Goal: Check status: Check status

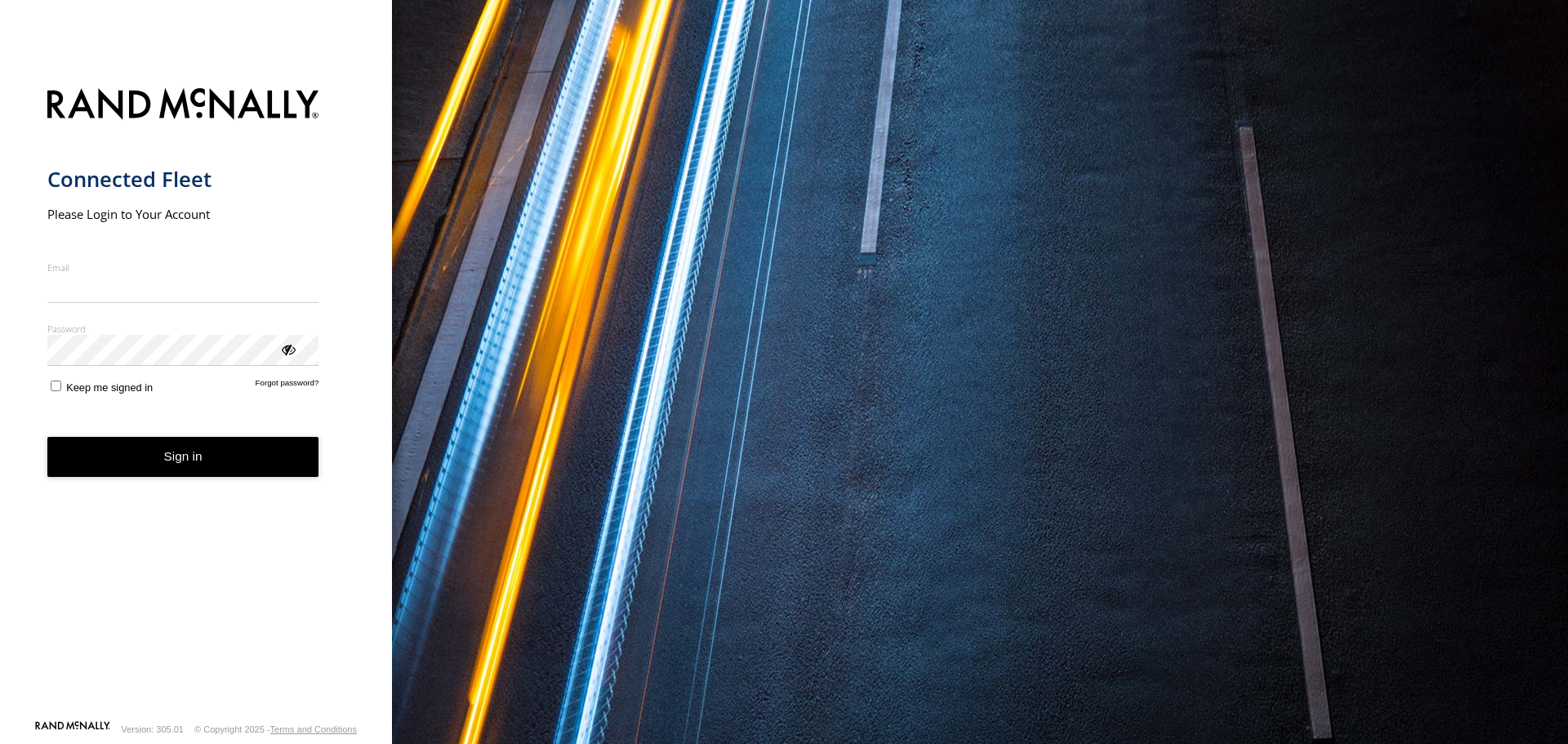
type input "**********"
click at [226, 482] on form "**********" at bounding box center [196, 399] width 298 height 641
type input "**********"
click at [249, 466] on button "Sign in" at bounding box center [183, 457] width 272 height 40
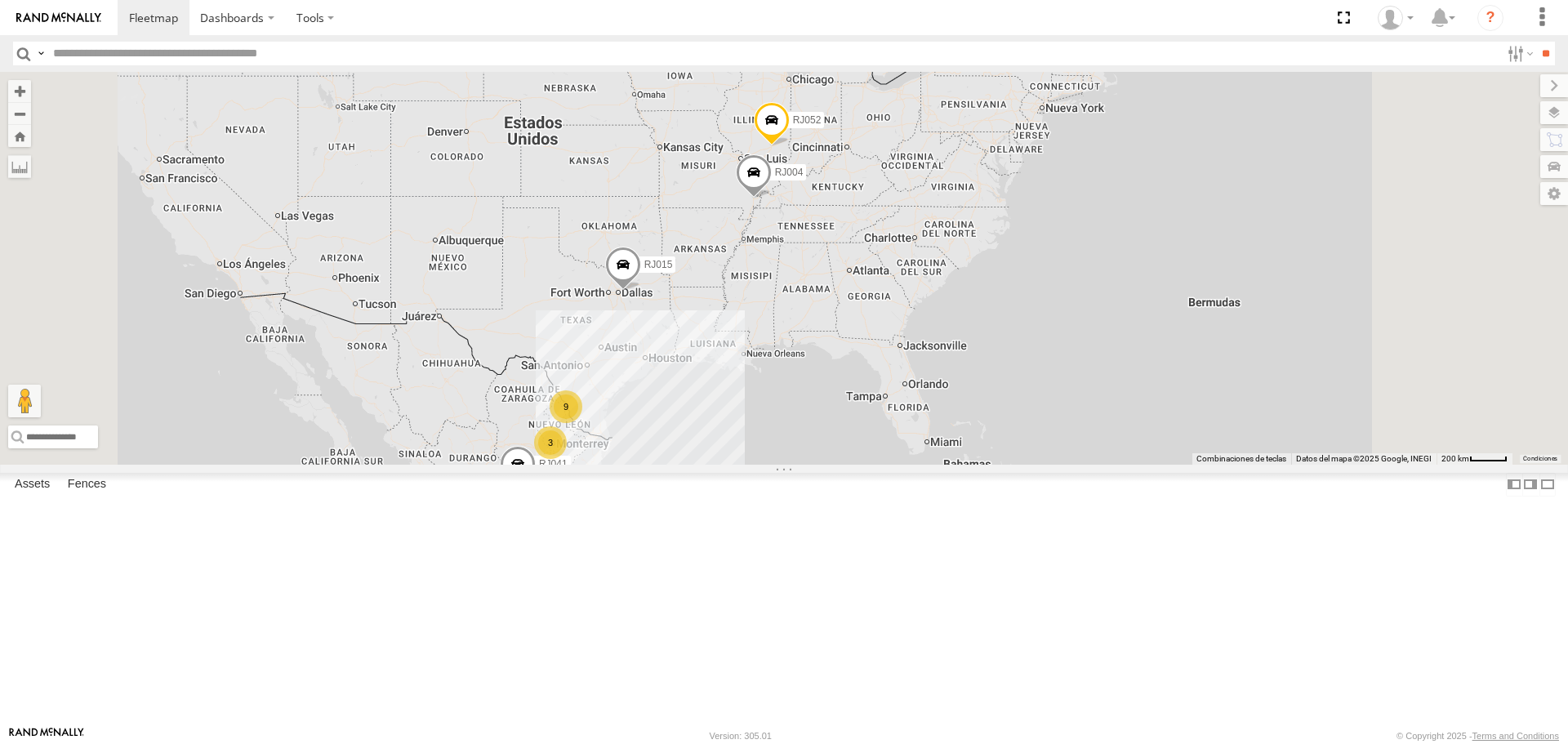
click at [0, 0] on div "XPD GLOBAL" at bounding box center [0, 0] width 0 height 0
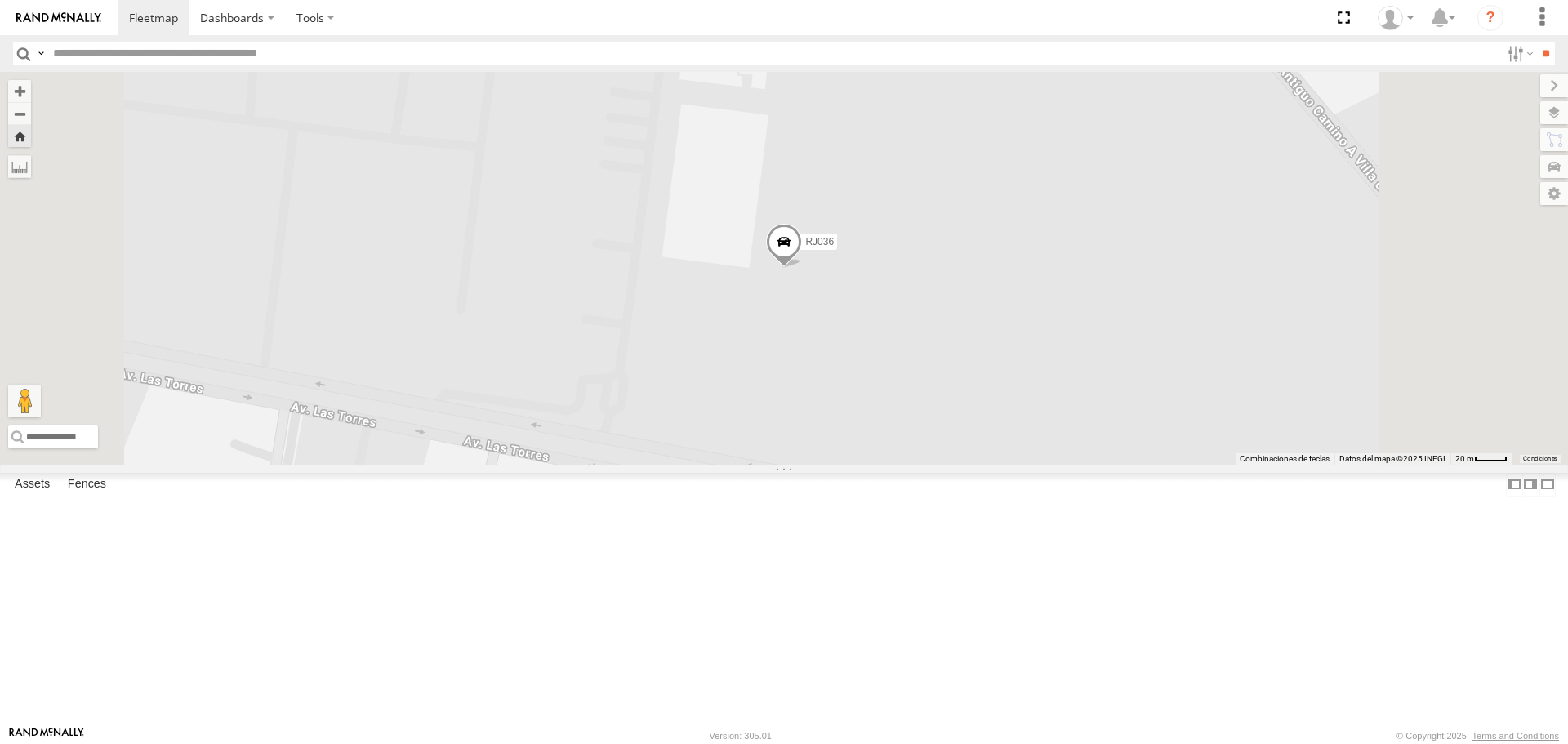
click at [31, 133] on button "Zoom Home" at bounding box center [20, 135] width 23 height 22
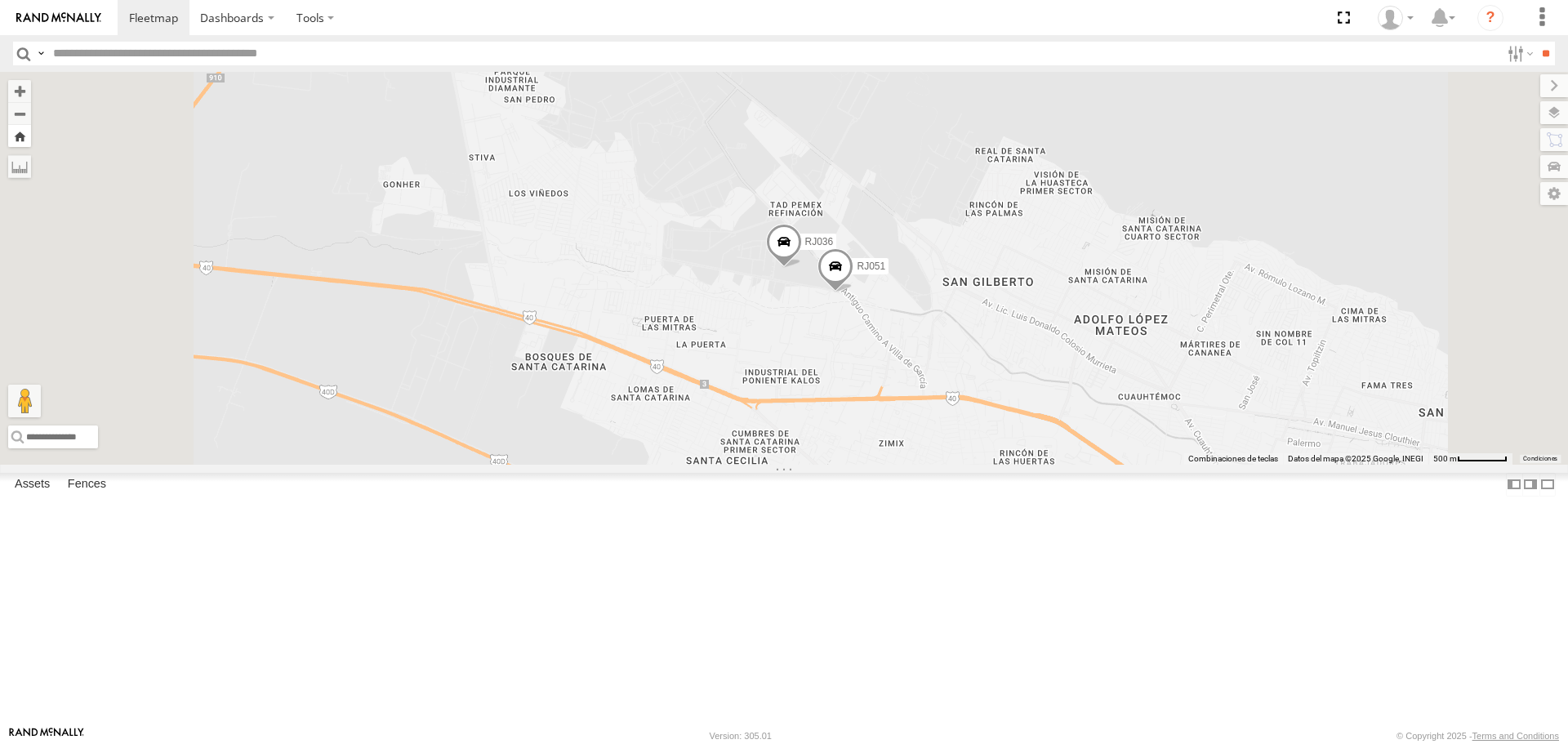
click at [31, 135] on button "Zoom Home" at bounding box center [20, 135] width 23 height 22
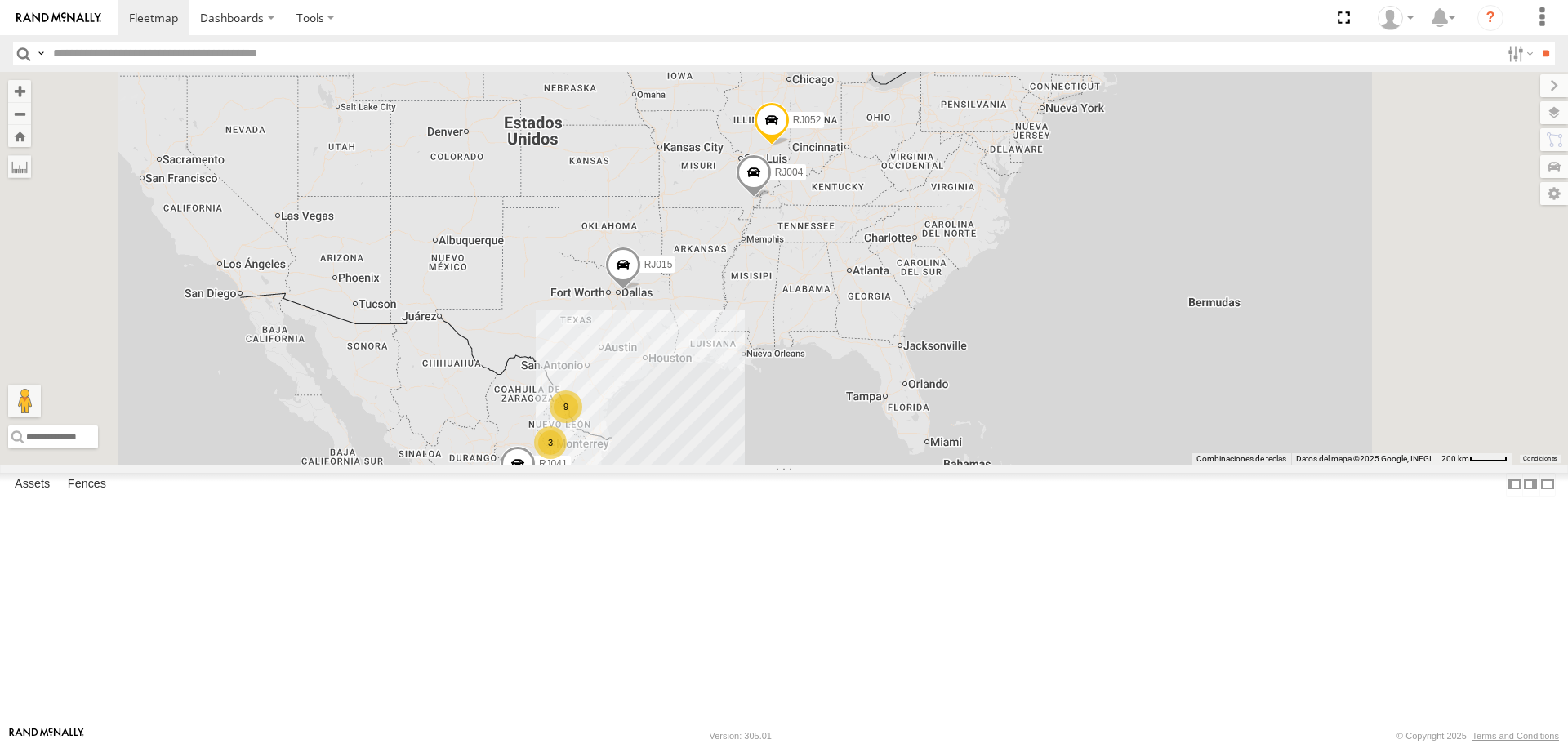
click at [0, 0] on div "RJ036" at bounding box center [0, 0] width 0 height 0
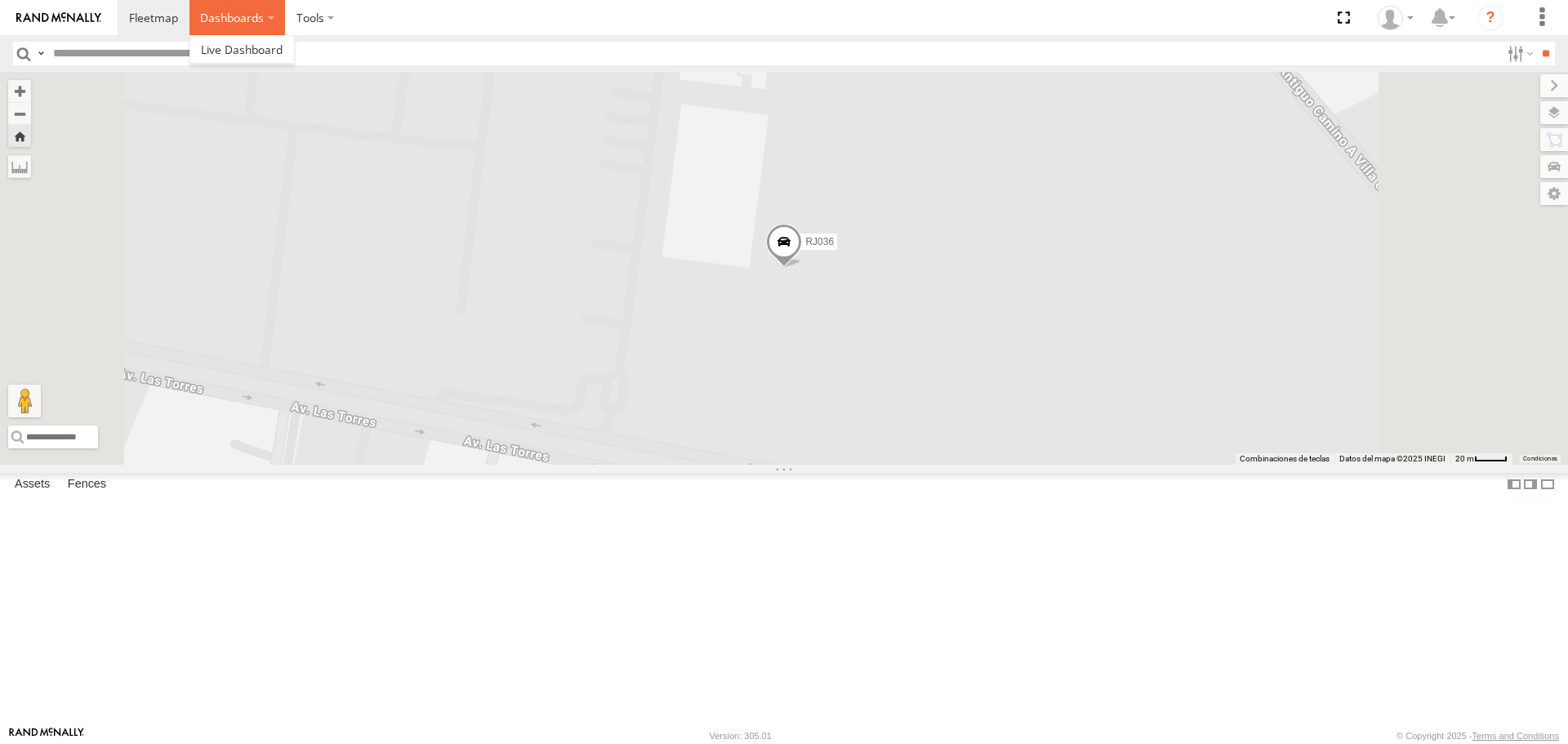
click at [275, 17] on label "Dashboards" at bounding box center [237, 17] width 96 height 35
click at [143, 11] on span at bounding box center [153, 17] width 49 height 16
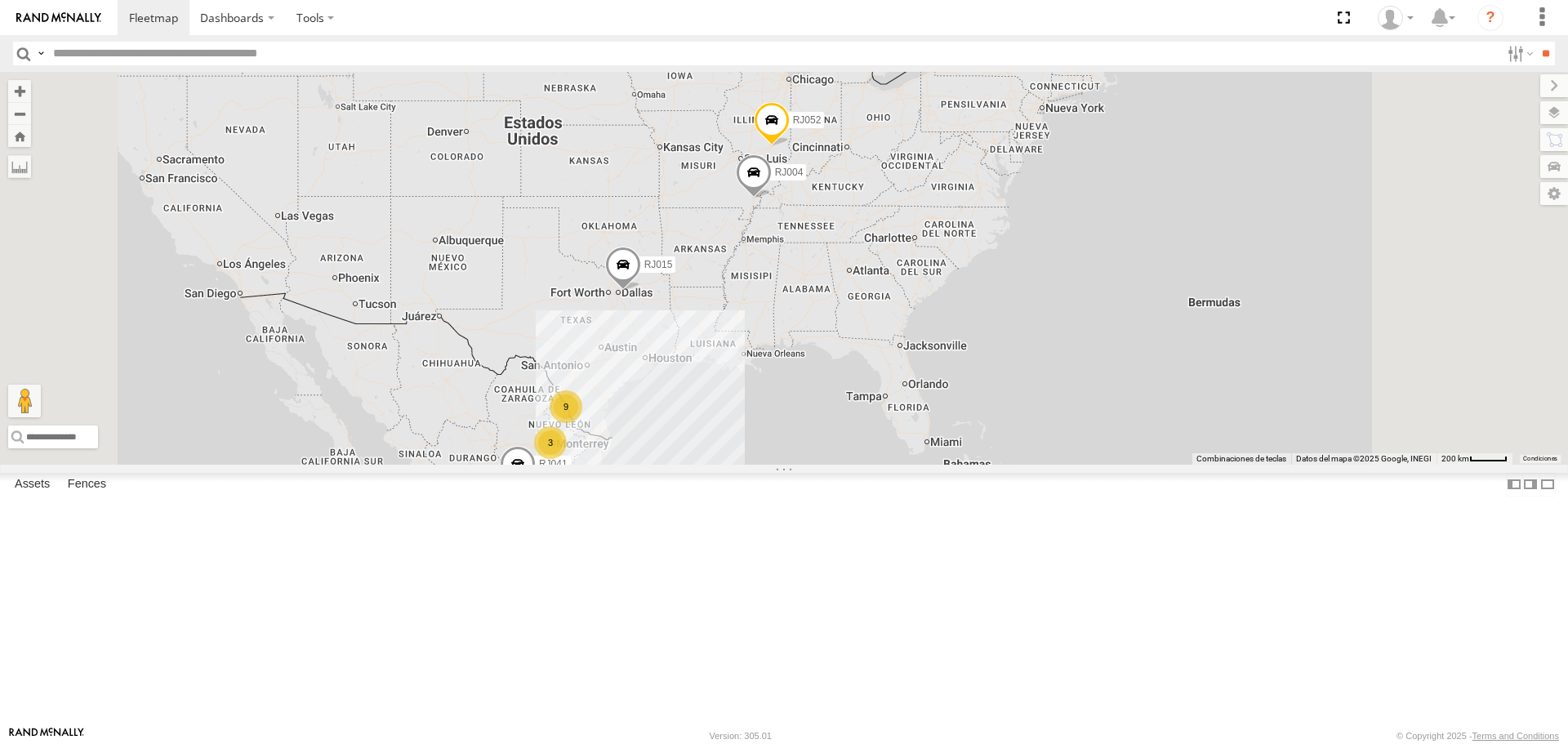
click at [0, 0] on div "RJ051" at bounding box center [0, 0] width 0 height 0
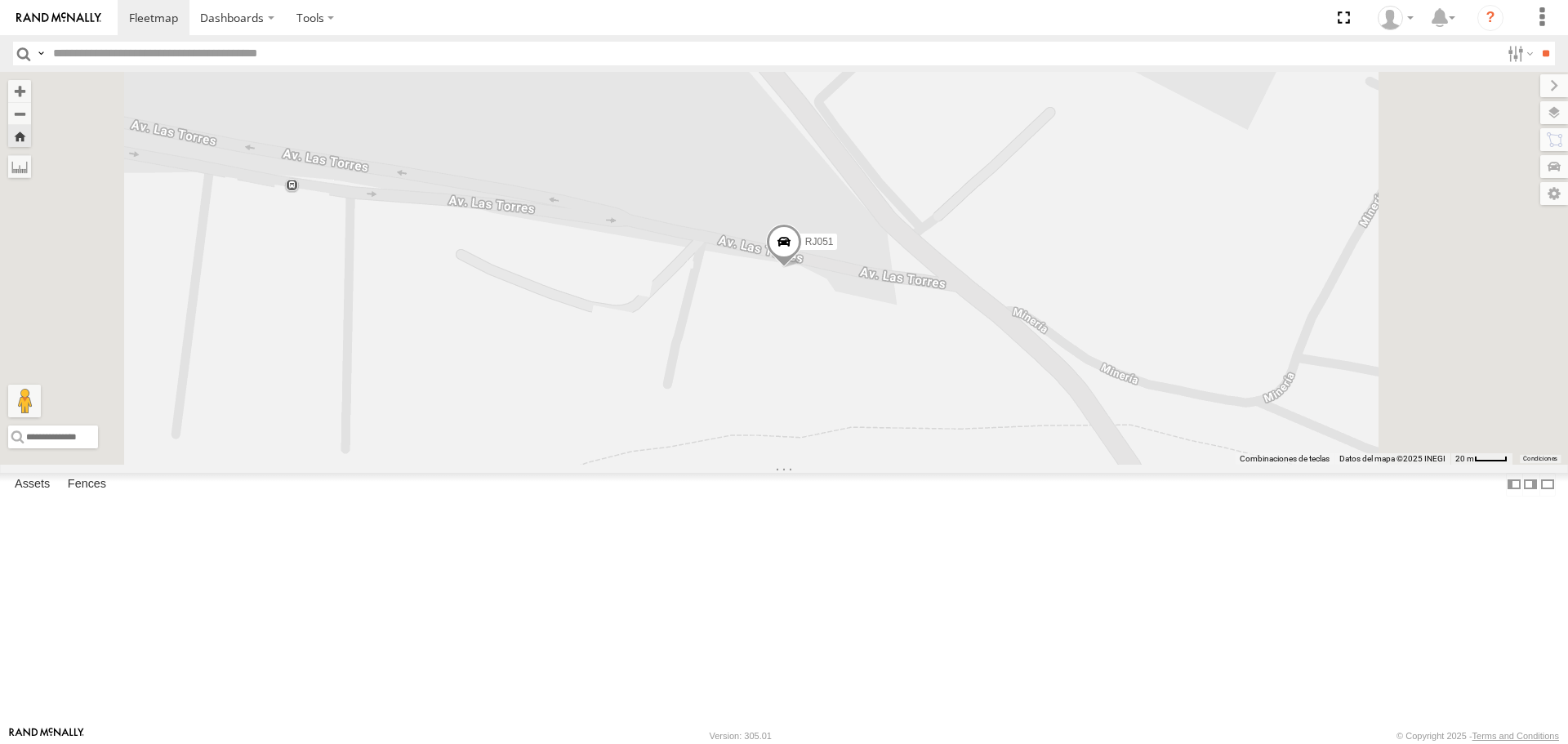
click at [0, 0] on div "RJ036" at bounding box center [0, 0] width 0 height 0
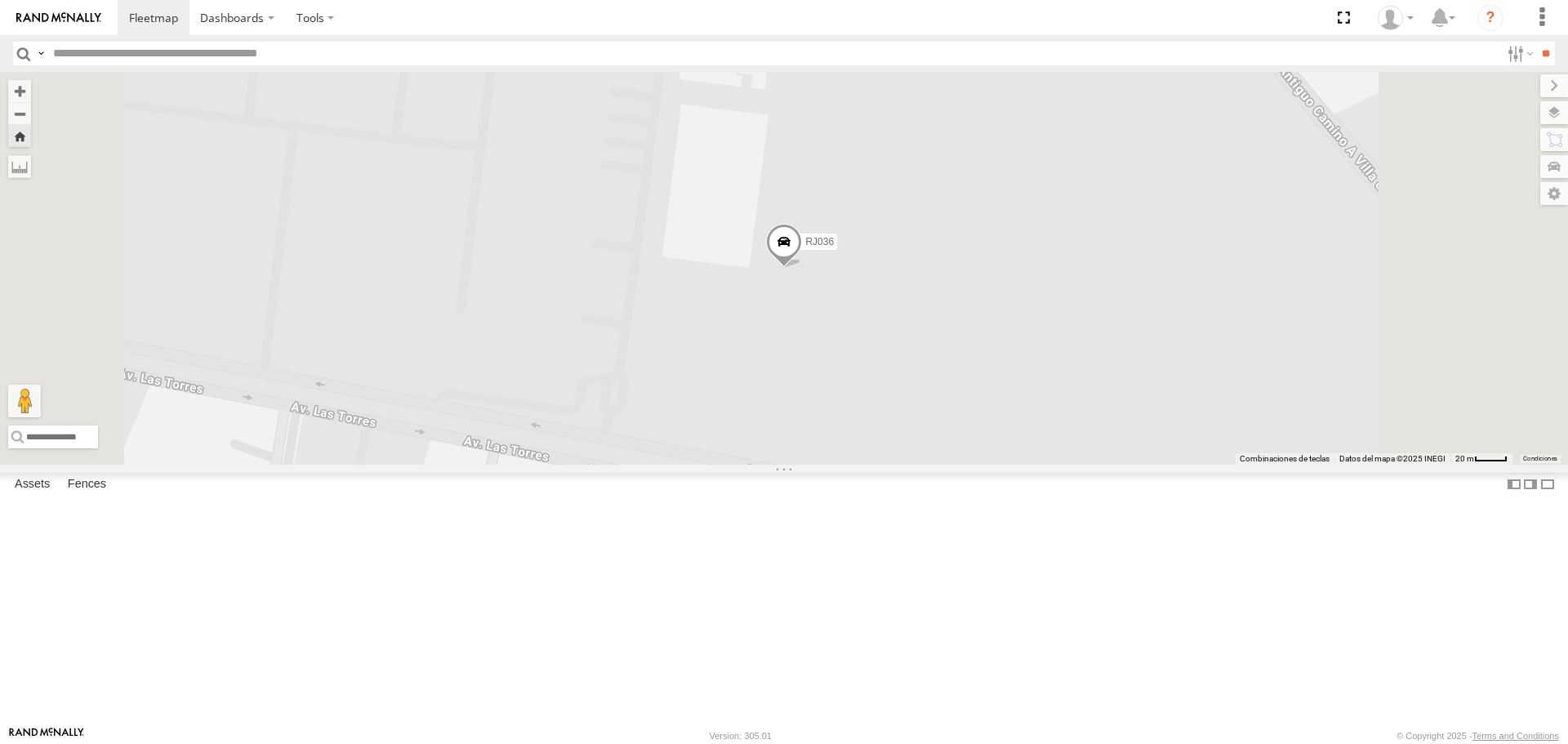
click at [0, 0] on div "RJ051" at bounding box center [0, 0] width 0 height 0
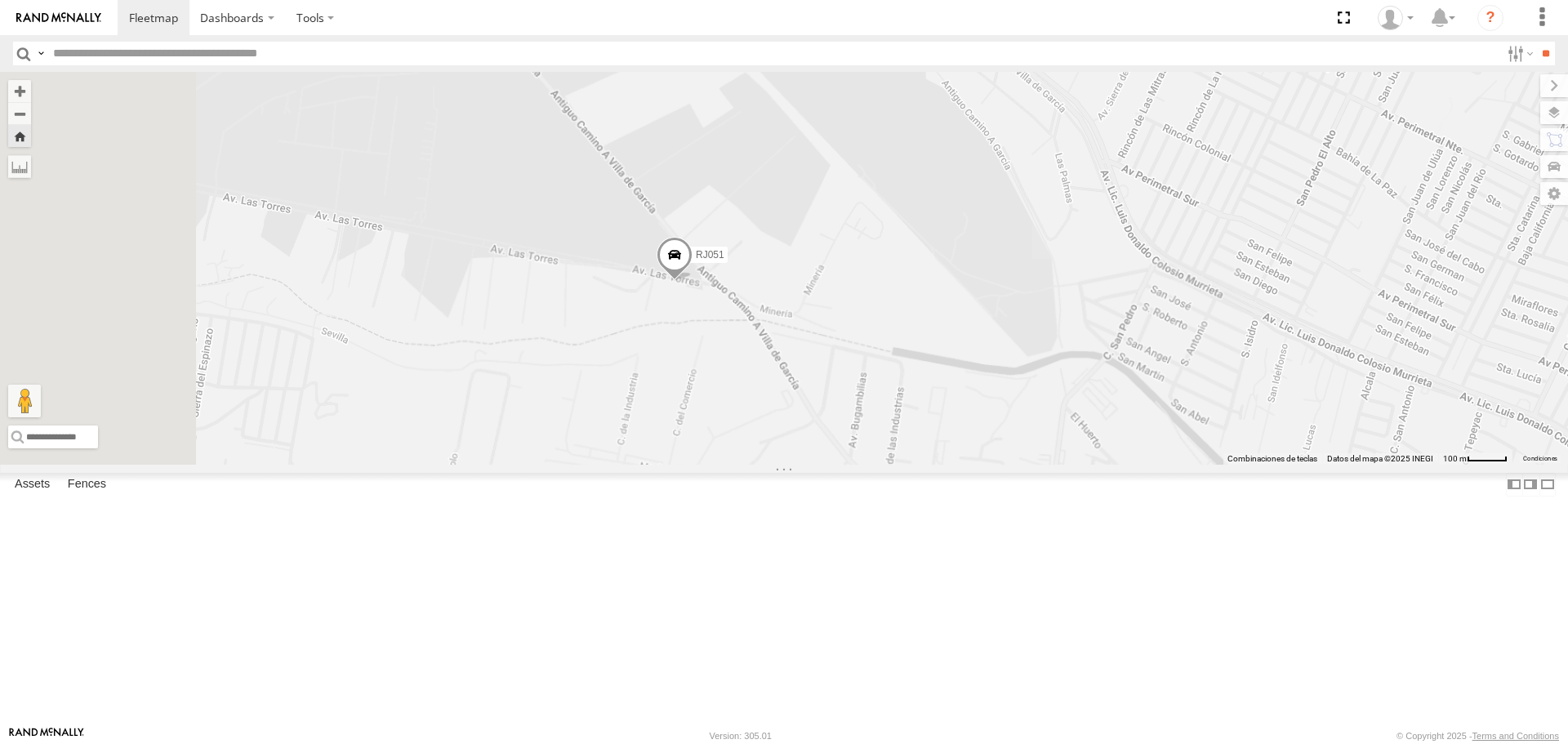
drag, startPoint x: 697, startPoint y: 320, endPoint x: 791, endPoint y: 404, distance: 126.1
click at [791, 404] on div "RJ051" at bounding box center [784, 268] width 1568 height 392
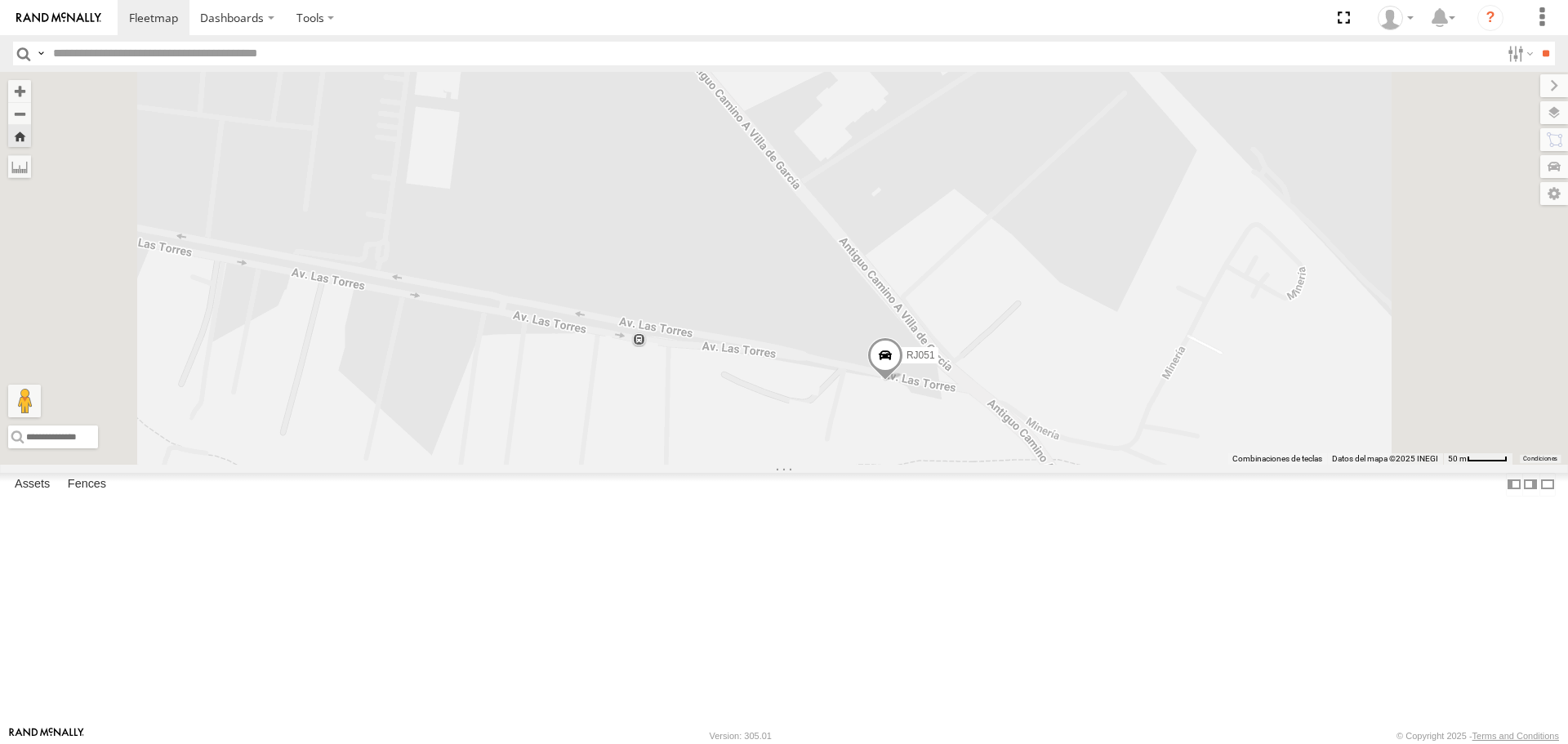
click at [0, 0] on div "RJ036" at bounding box center [0, 0] width 0 height 0
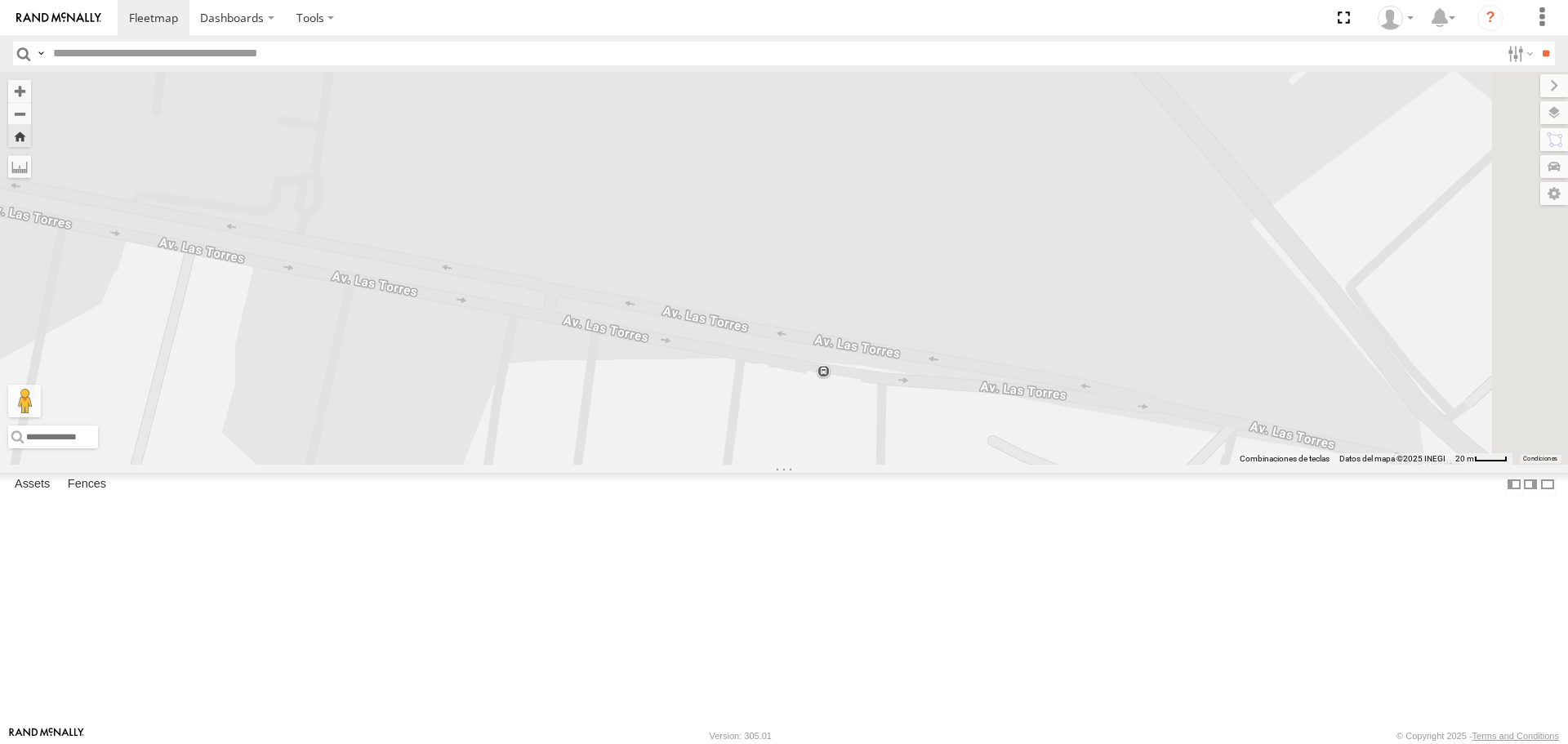
drag, startPoint x: 944, startPoint y: 454, endPoint x: 643, endPoint y: 255, distance: 360.8
click at [643, 255] on div "RJ036" at bounding box center [784, 268] width 1568 height 392
click at [0, 0] on div "RJ051" at bounding box center [0, 0] width 0 height 0
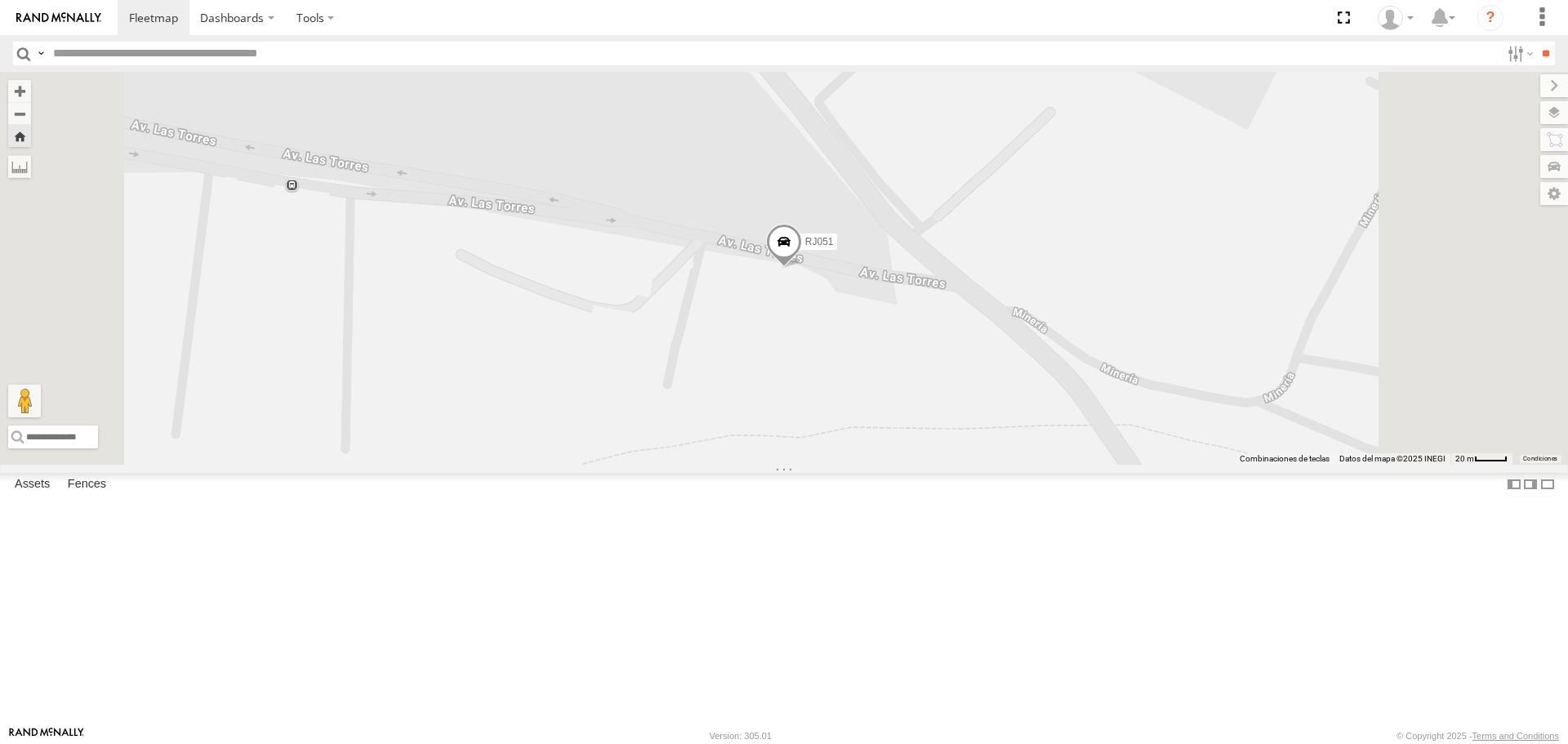
click at [0, 0] on div "RJ051" at bounding box center [0, 0] width 0 height 0
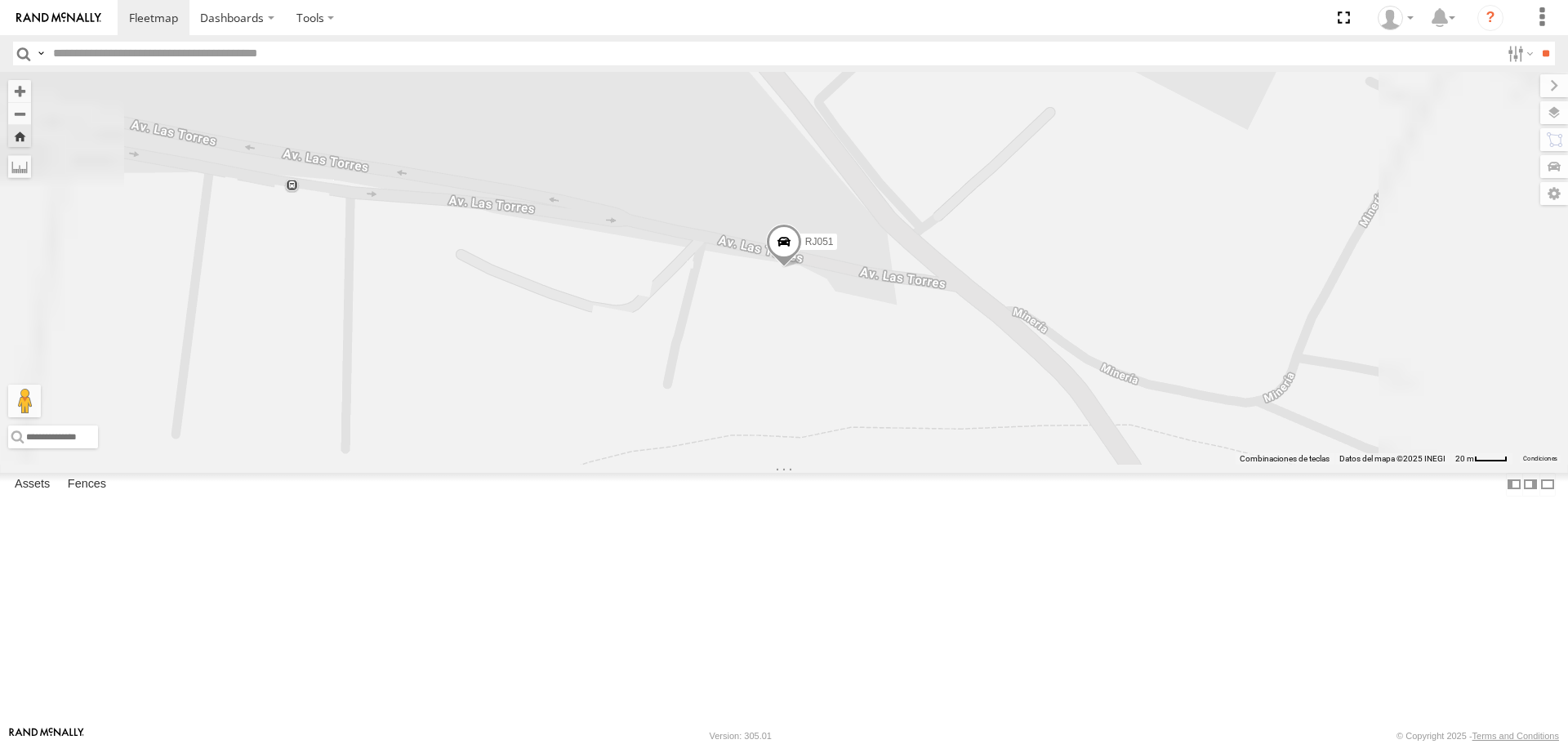
click at [0, 0] on div "RJ051" at bounding box center [0, 0] width 0 height 0
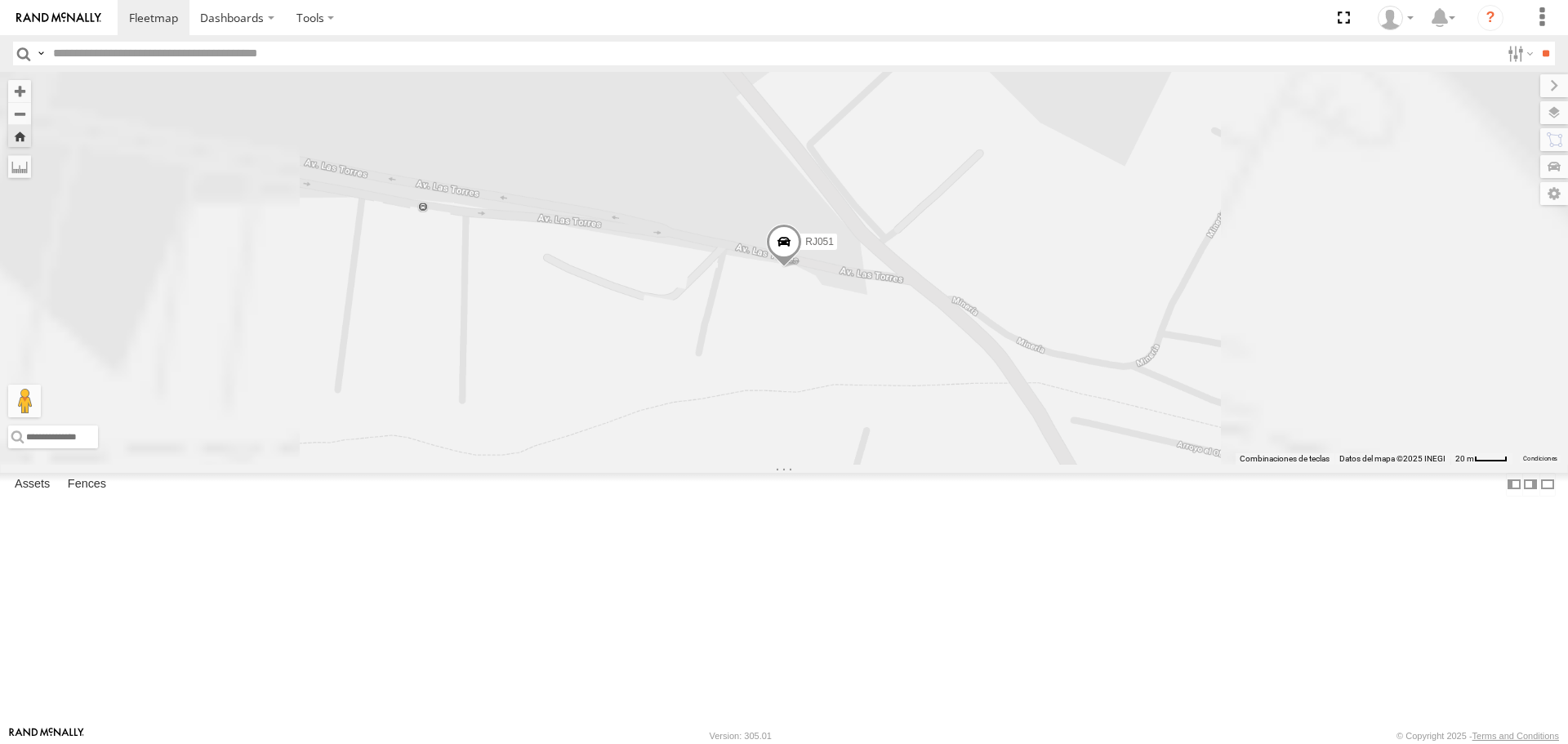
click at [0, 0] on div "RJ051" at bounding box center [0, 0] width 0 height 0
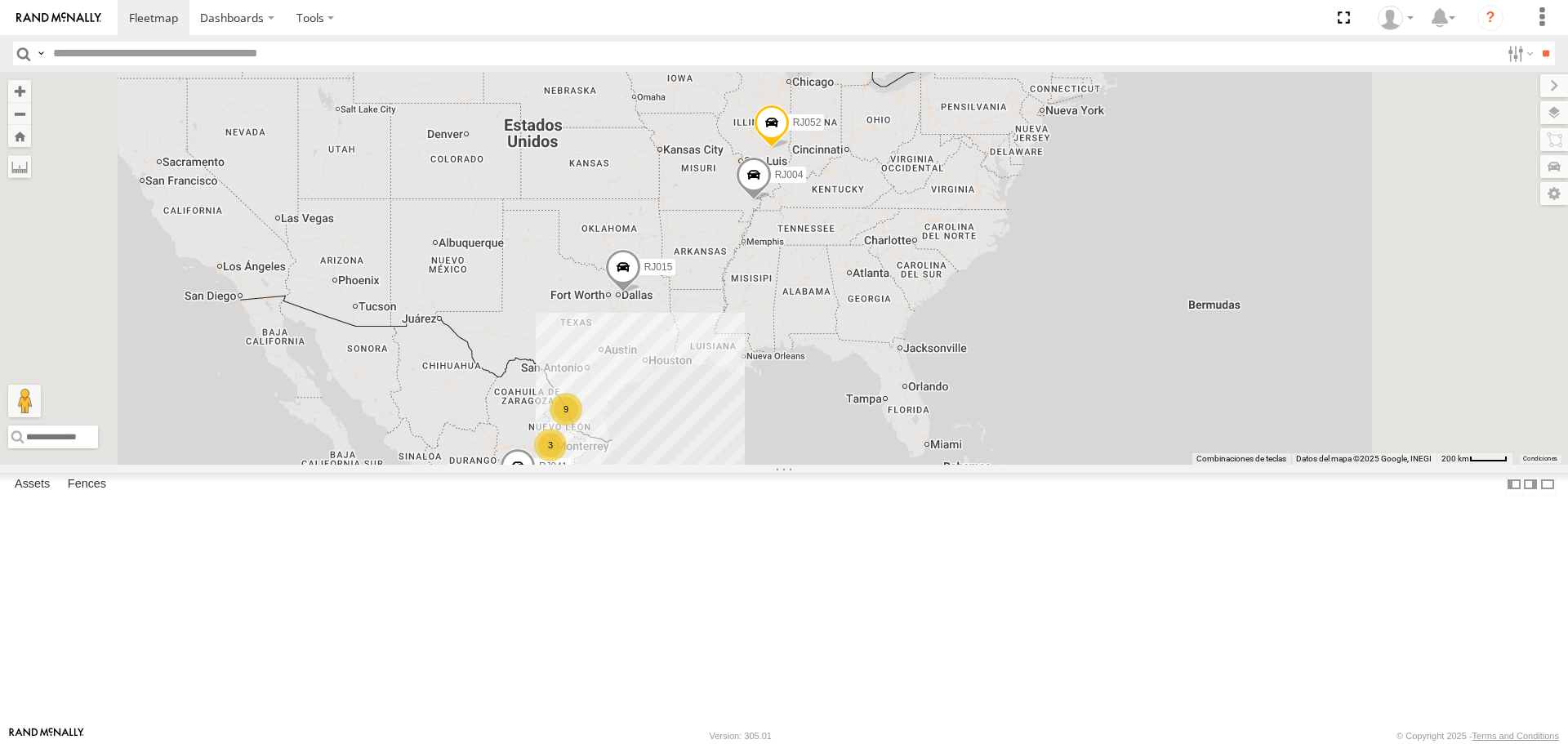
click at [0, 0] on div "RJ036" at bounding box center [0, 0] width 0 height 0
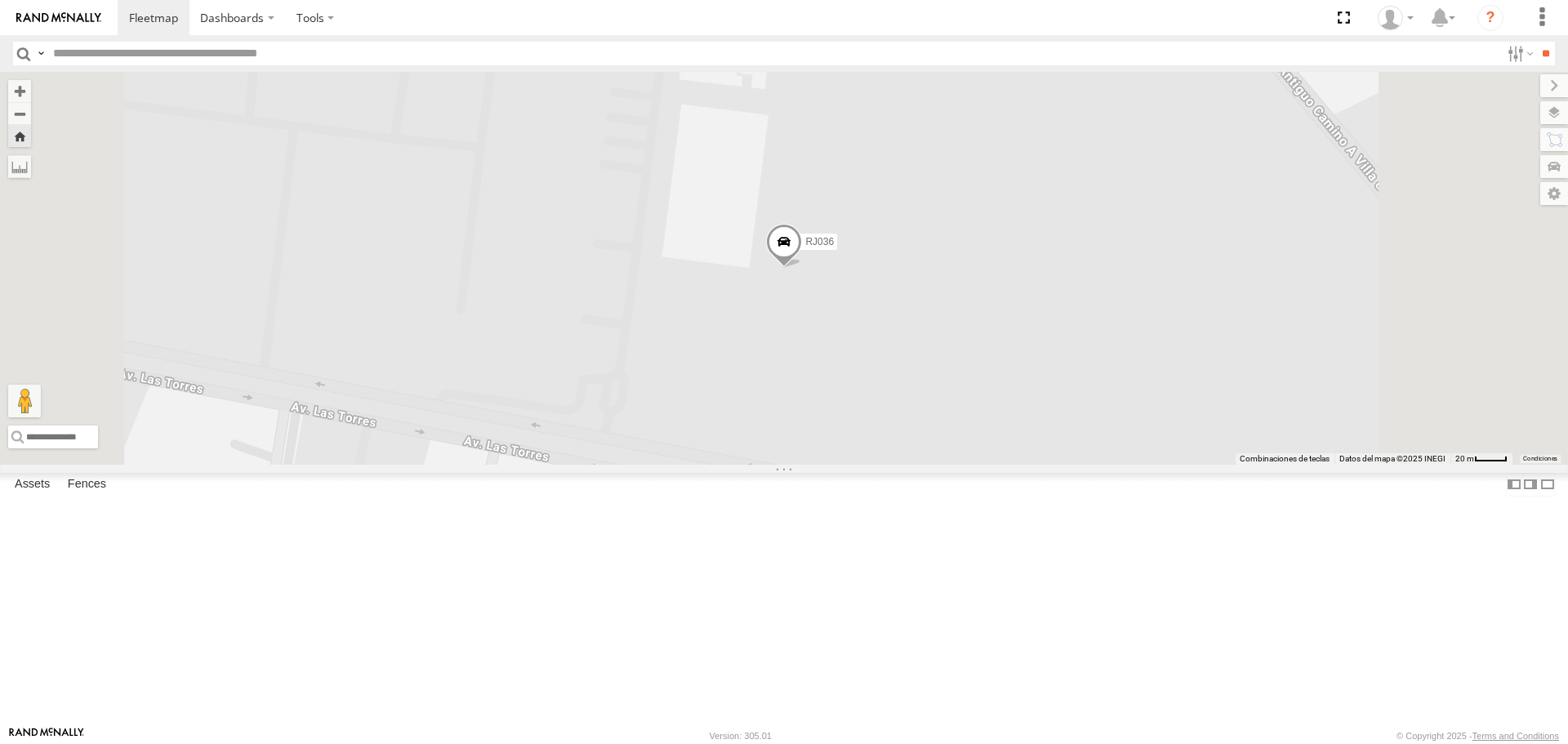
click at [0, 0] on div "RJ051" at bounding box center [0, 0] width 0 height 0
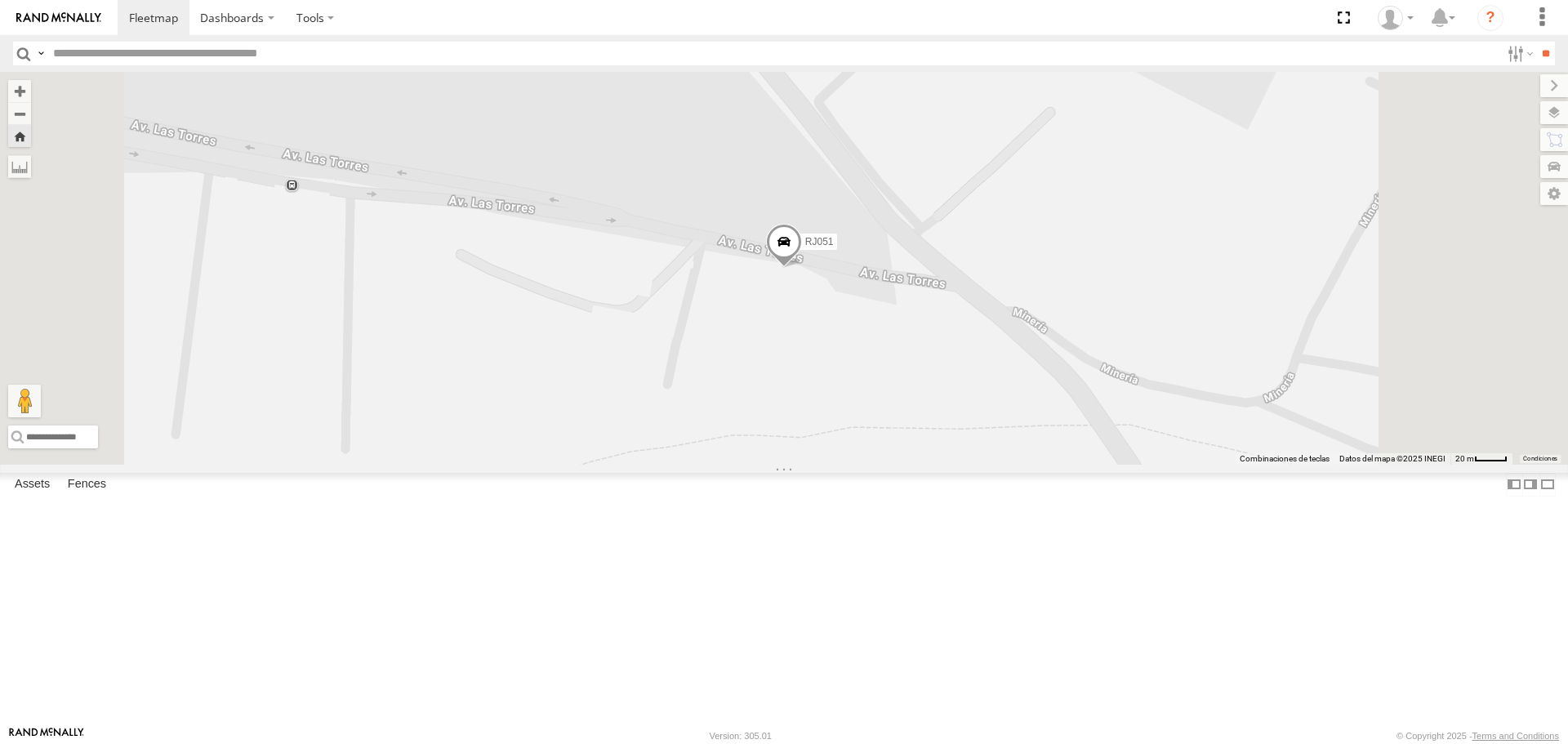
click at [0, 0] on div "RJ051" at bounding box center [0, 0] width 0 height 0
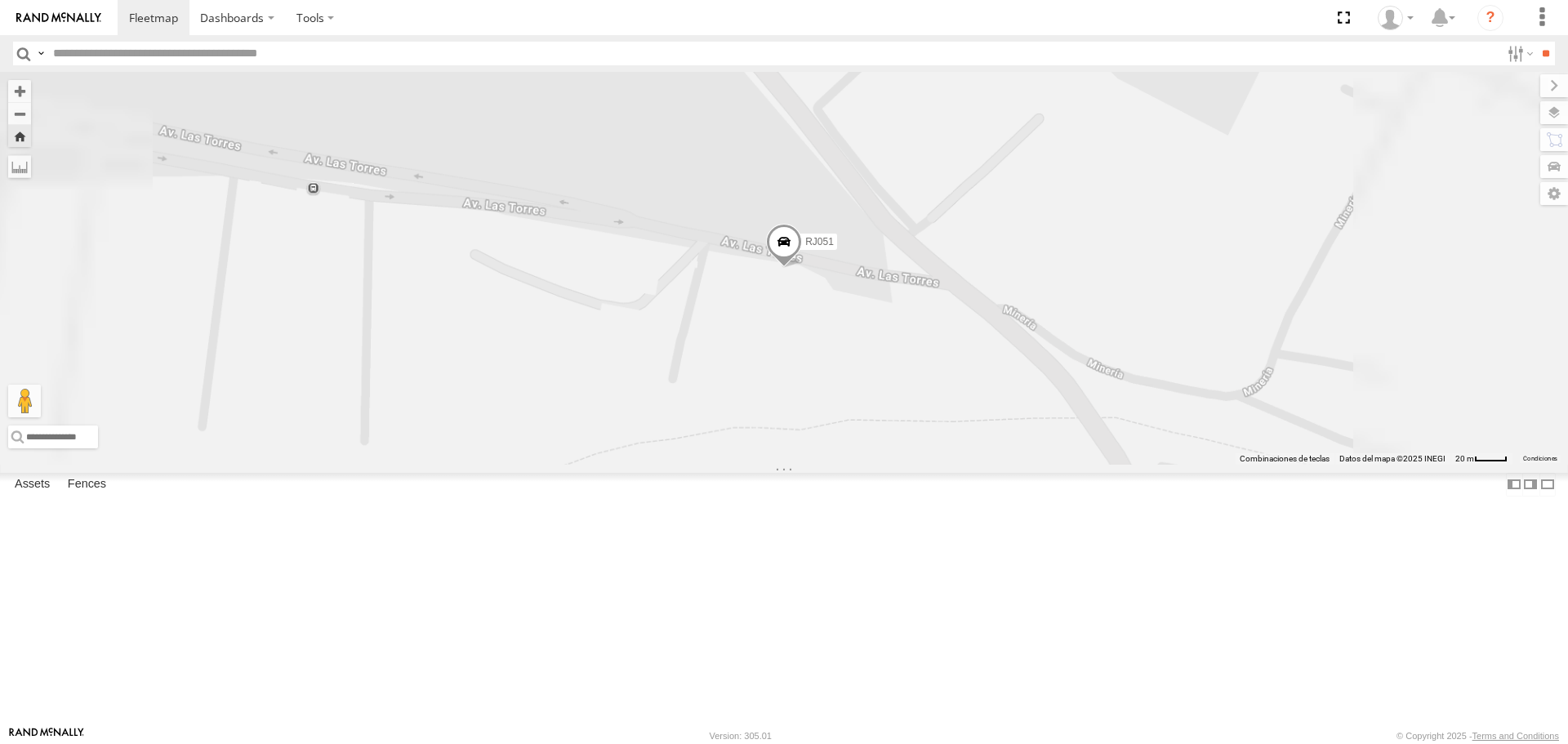
click at [0, 0] on div "RJ051" at bounding box center [0, 0] width 0 height 0
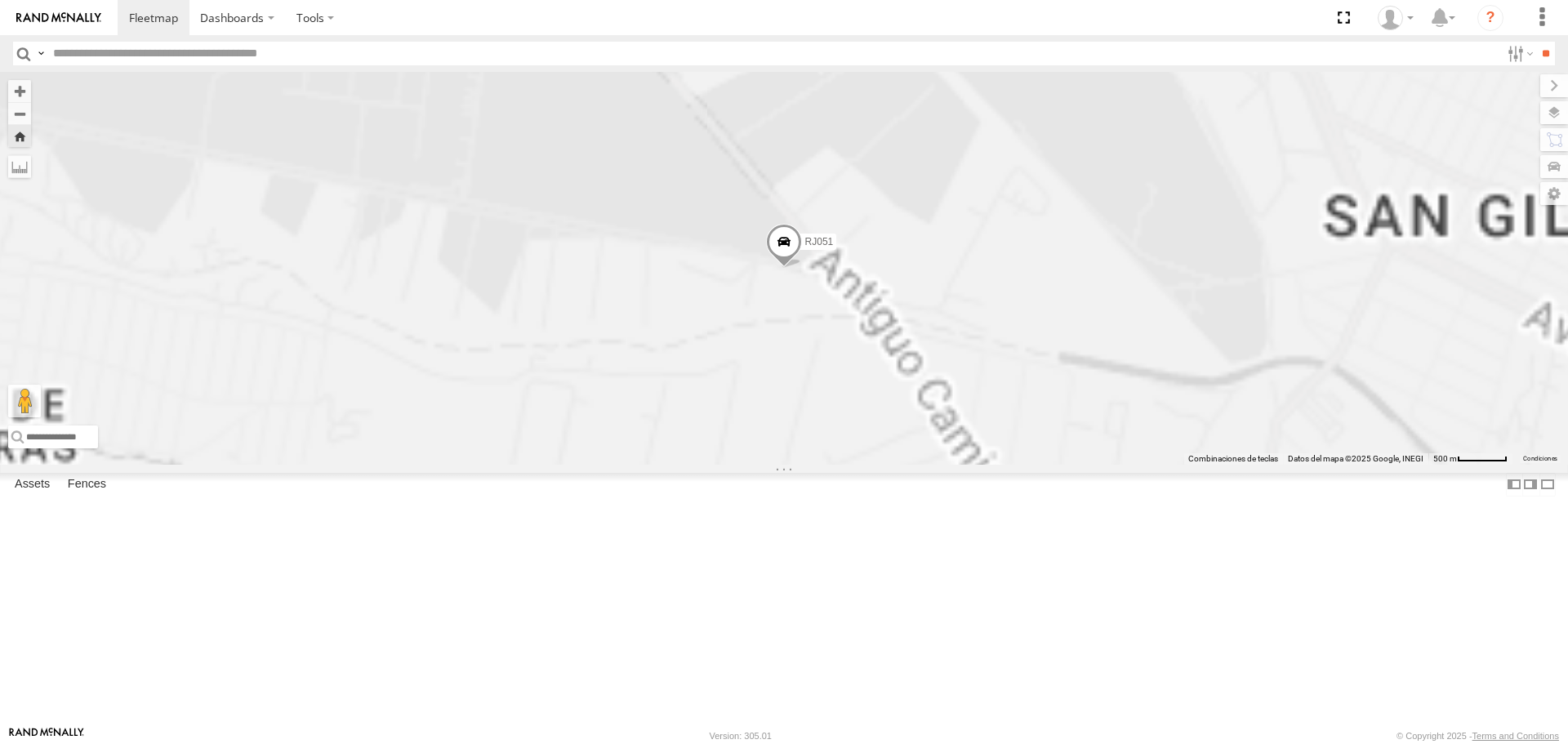
click at [0, 0] on div "RJ051" at bounding box center [0, 0] width 0 height 0
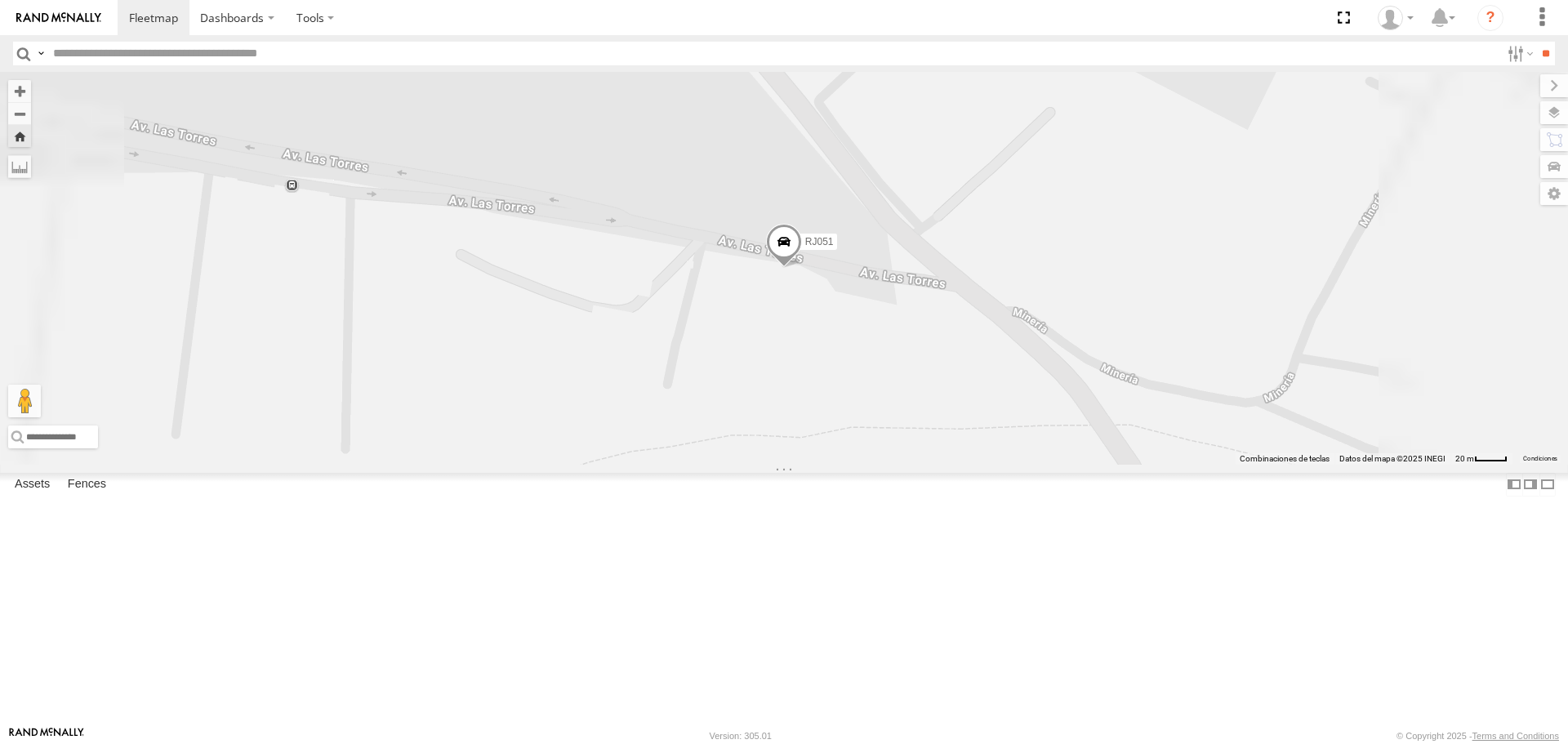
click at [802, 269] on span at bounding box center [784, 247] width 36 height 44
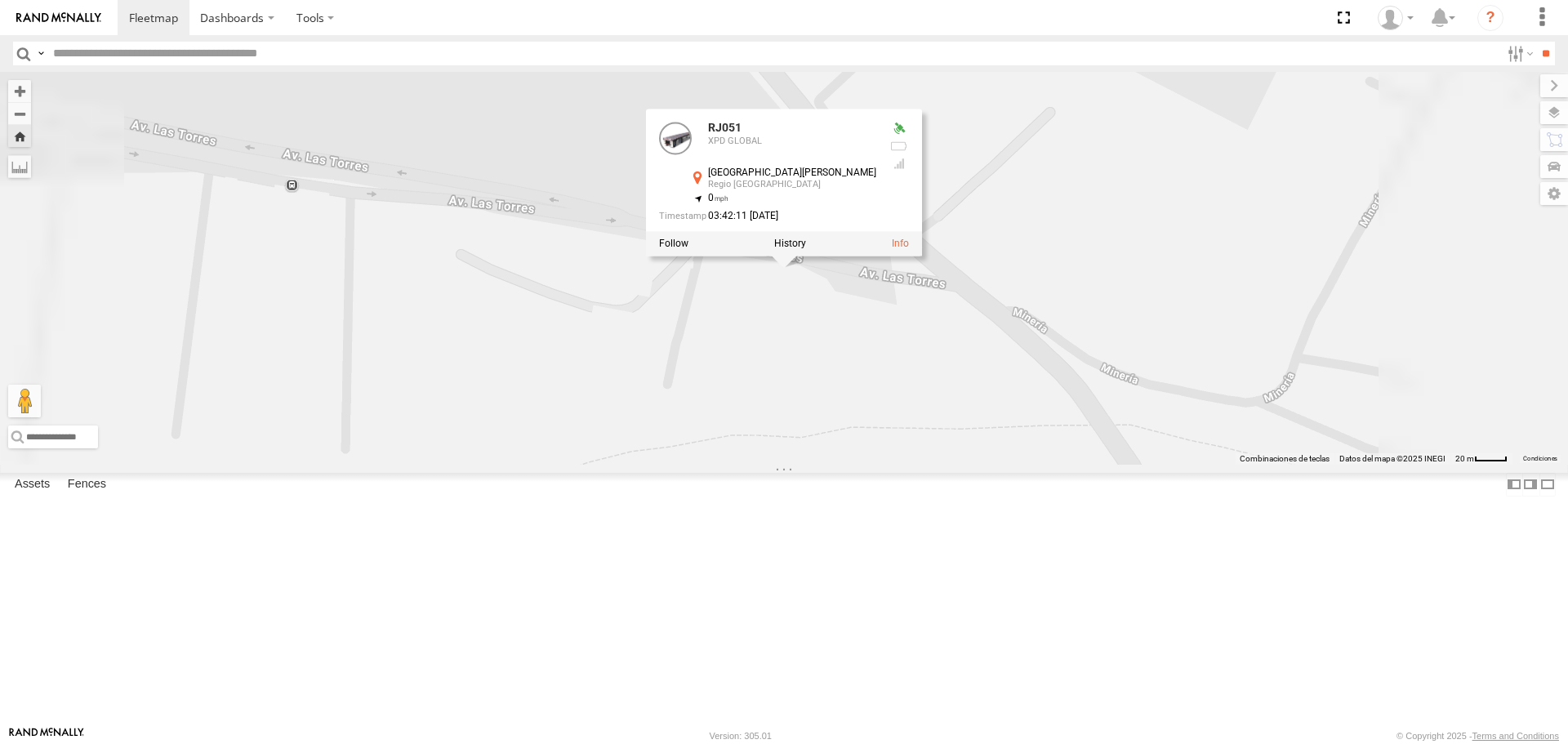
click at [949, 436] on div "RJ051 RJ051 XPD GLOBAL Avenida Torres Norte Regio Parque Industrial 25.69547 , …" at bounding box center [784, 268] width 1568 height 392
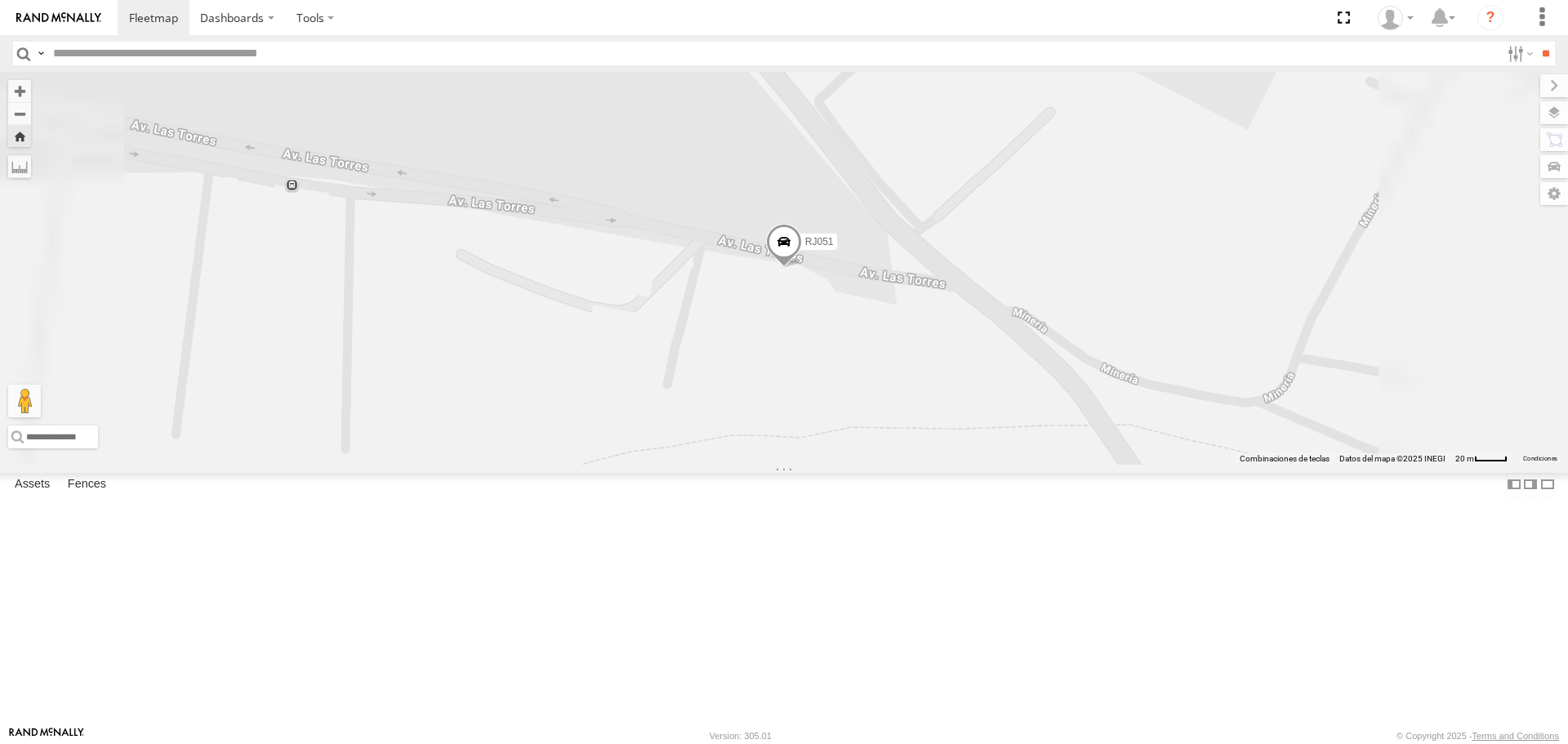
click at [0, 0] on div "RJ036" at bounding box center [0, 0] width 0 height 0
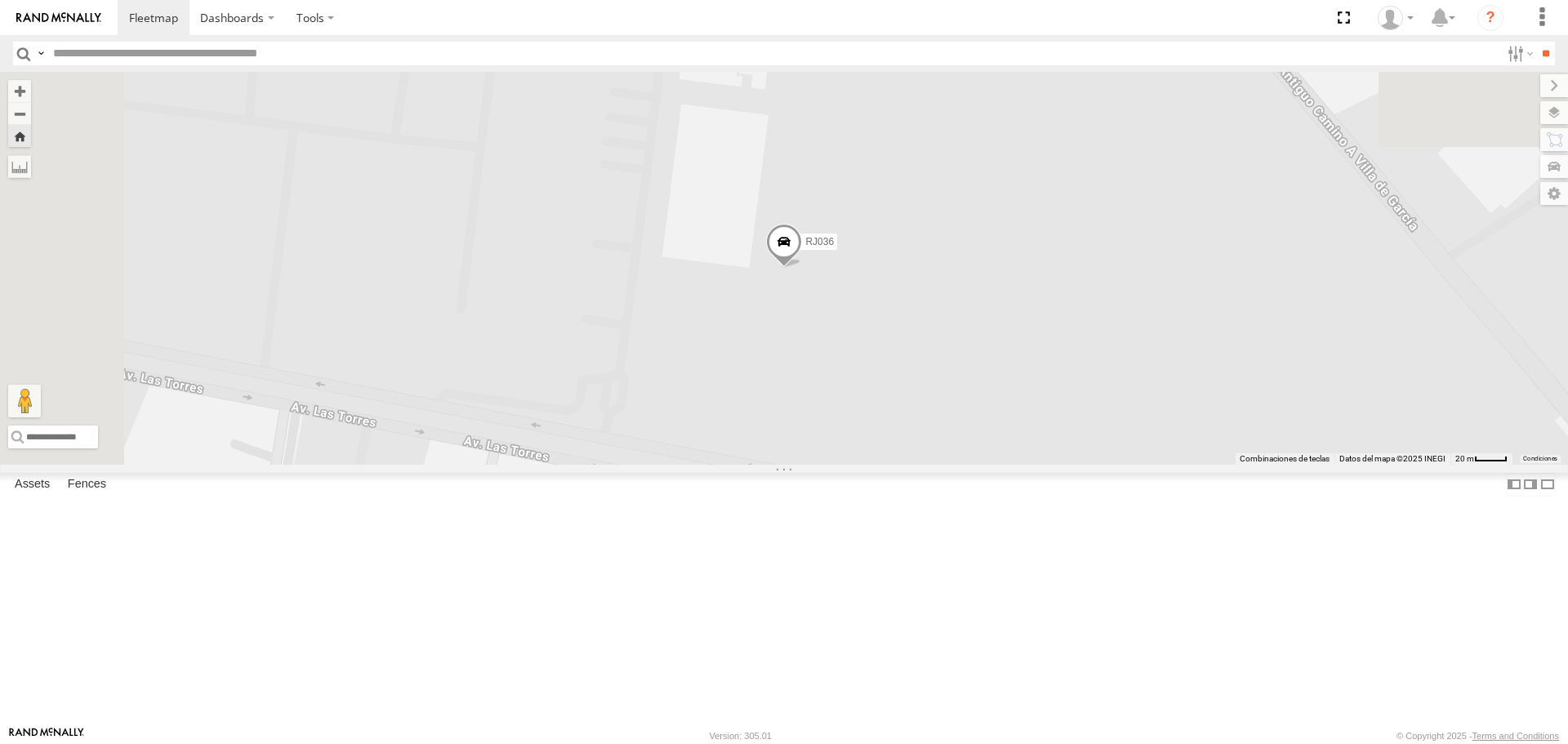
click at [0, 0] on div "RJ051" at bounding box center [0, 0] width 0 height 0
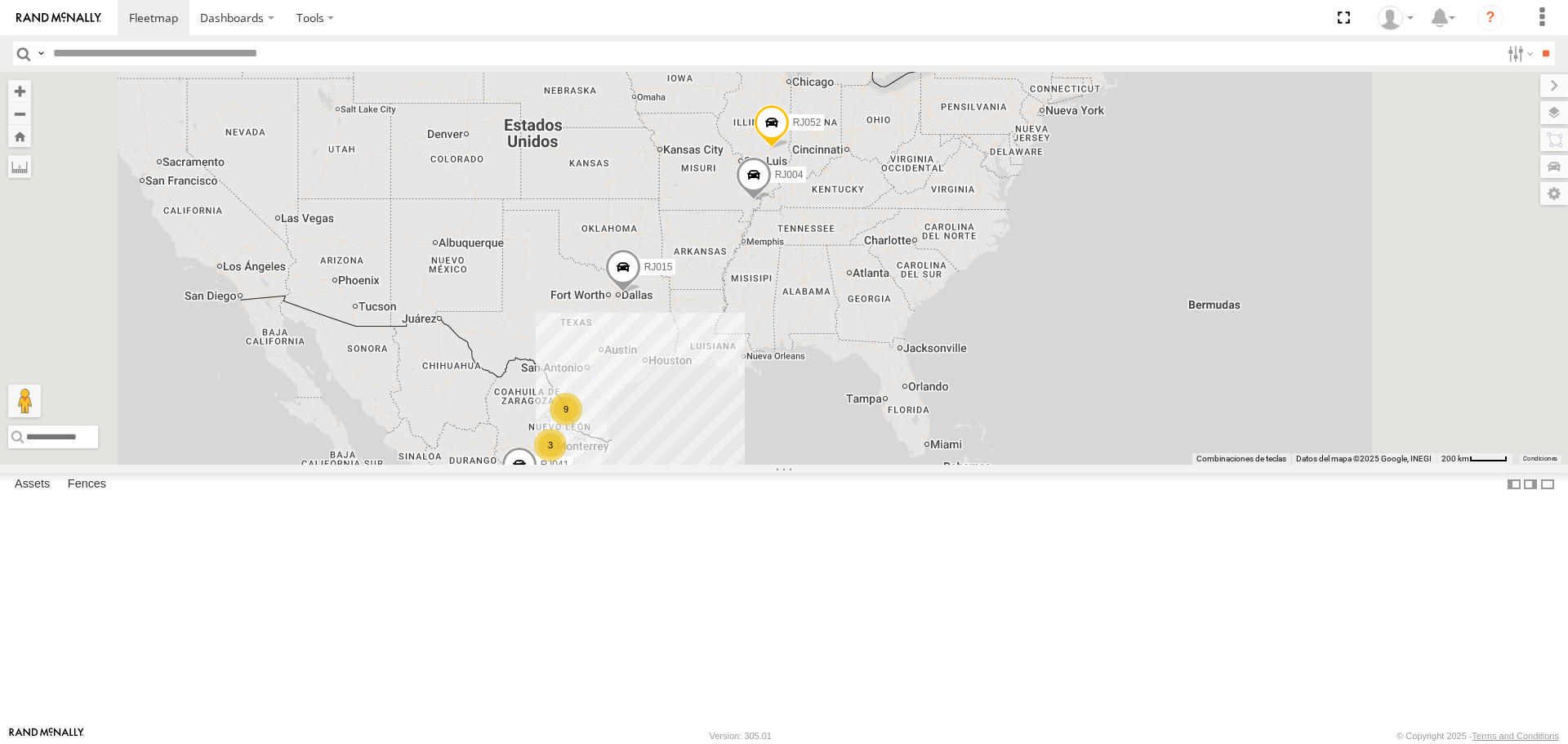
click at [0, 0] on div "RJ051" at bounding box center [0, 0] width 0 height 0
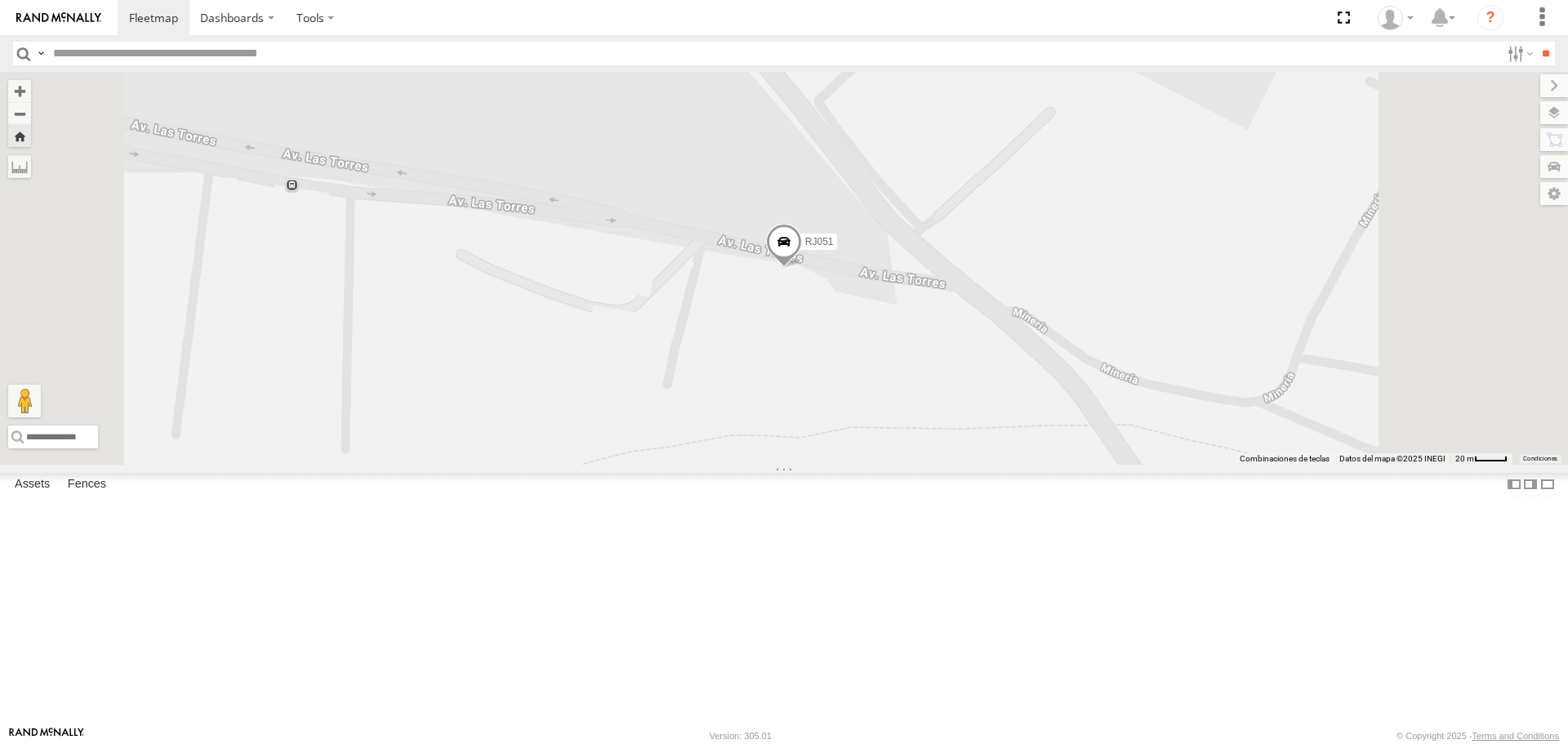
click at [0, 0] on div "RJ036" at bounding box center [0, 0] width 0 height 0
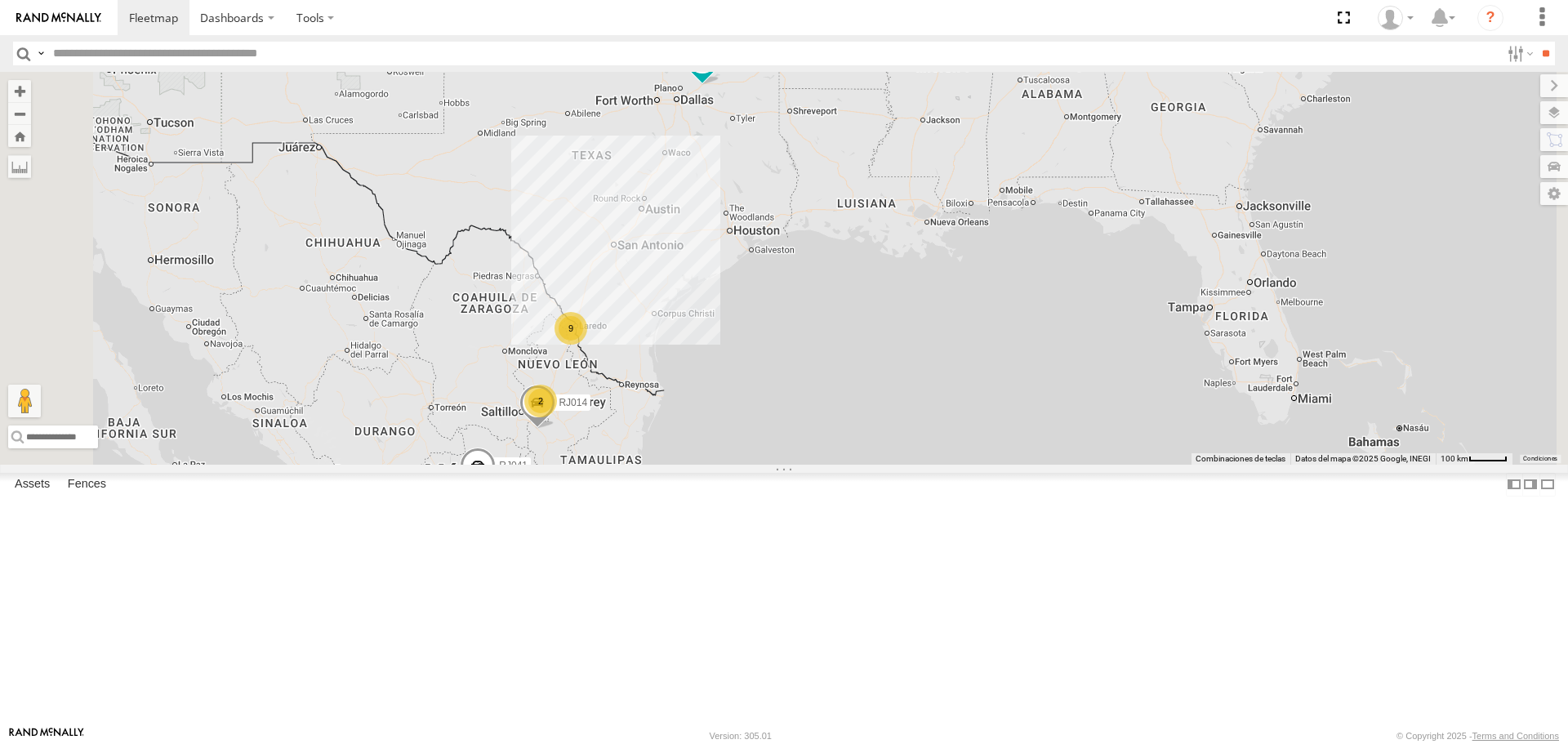
drag, startPoint x: 738, startPoint y: 551, endPoint x: 743, endPoint y: 509, distance: 42.3
click at [743, 463] on div "RJ015 RJ004 RJ041 RJ052 RJ083 2 9 RJ014" at bounding box center [784, 268] width 1568 height 392
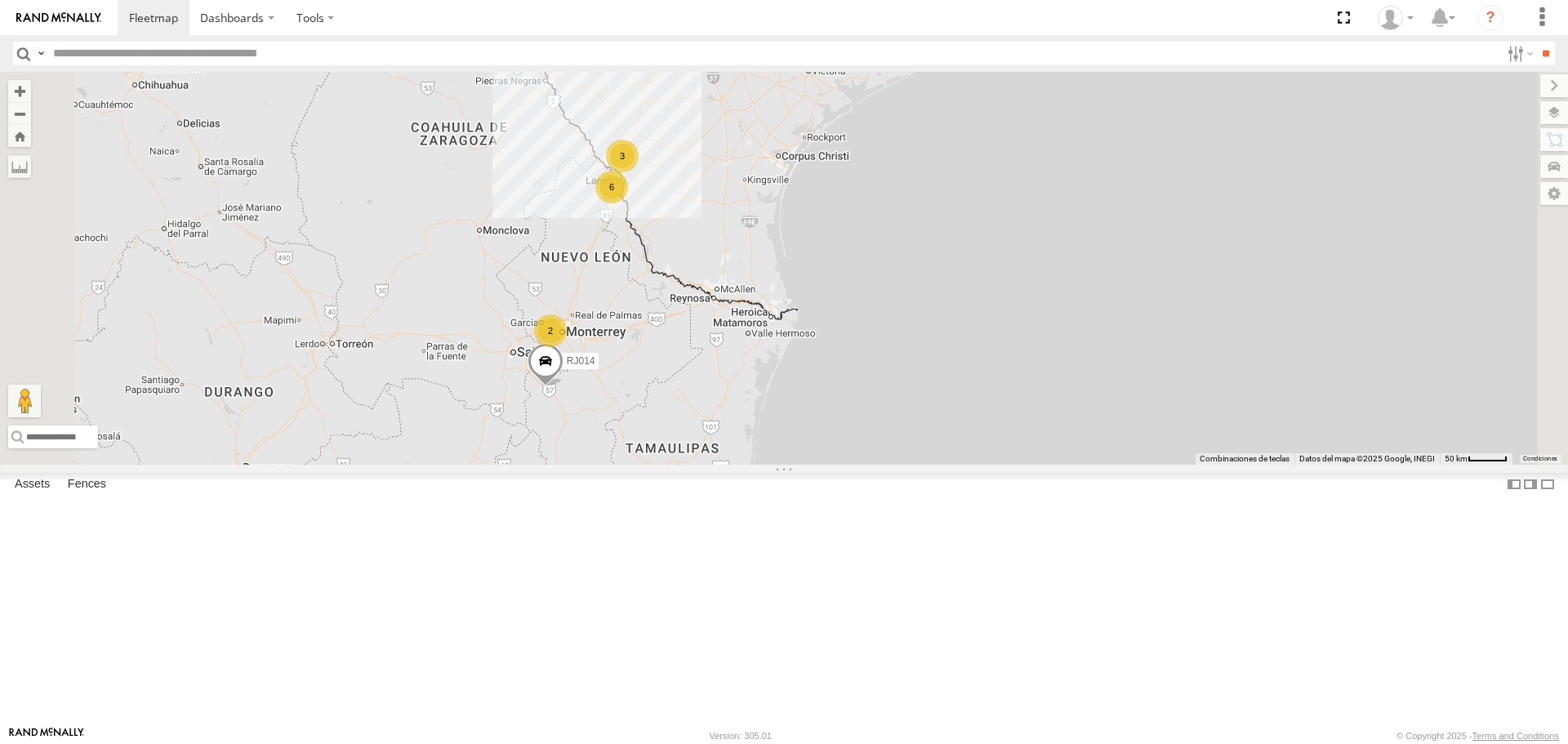
drag, startPoint x: 739, startPoint y: 510, endPoint x: 742, endPoint y: 427, distance: 83.1
click at [742, 427] on div "RJ015 RJ004 RJ041 RJ052 RJ083 RJ014 RJ018 RJ062 2 6 3" at bounding box center [784, 268] width 1568 height 392
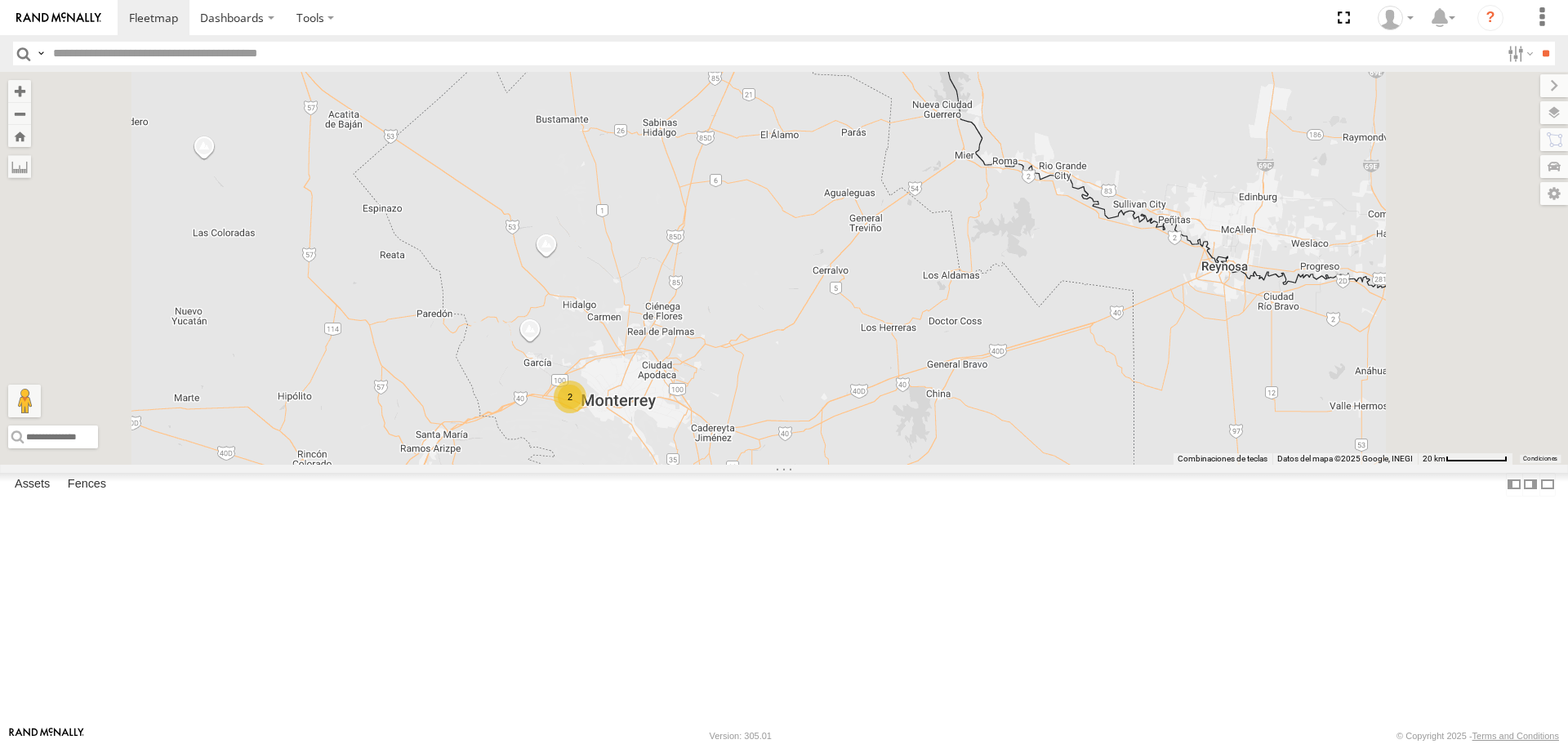
drag, startPoint x: 824, startPoint y: 595, endPoint x: 770, endPoint y: 575, distance: 57.6
click at [771, 463] on div "RJ015 RJ004 RJ041 RJ052 RJ083 RJ014 RJ018 RJ062 2" at bounding box center [784, 268] width 1568 height 392
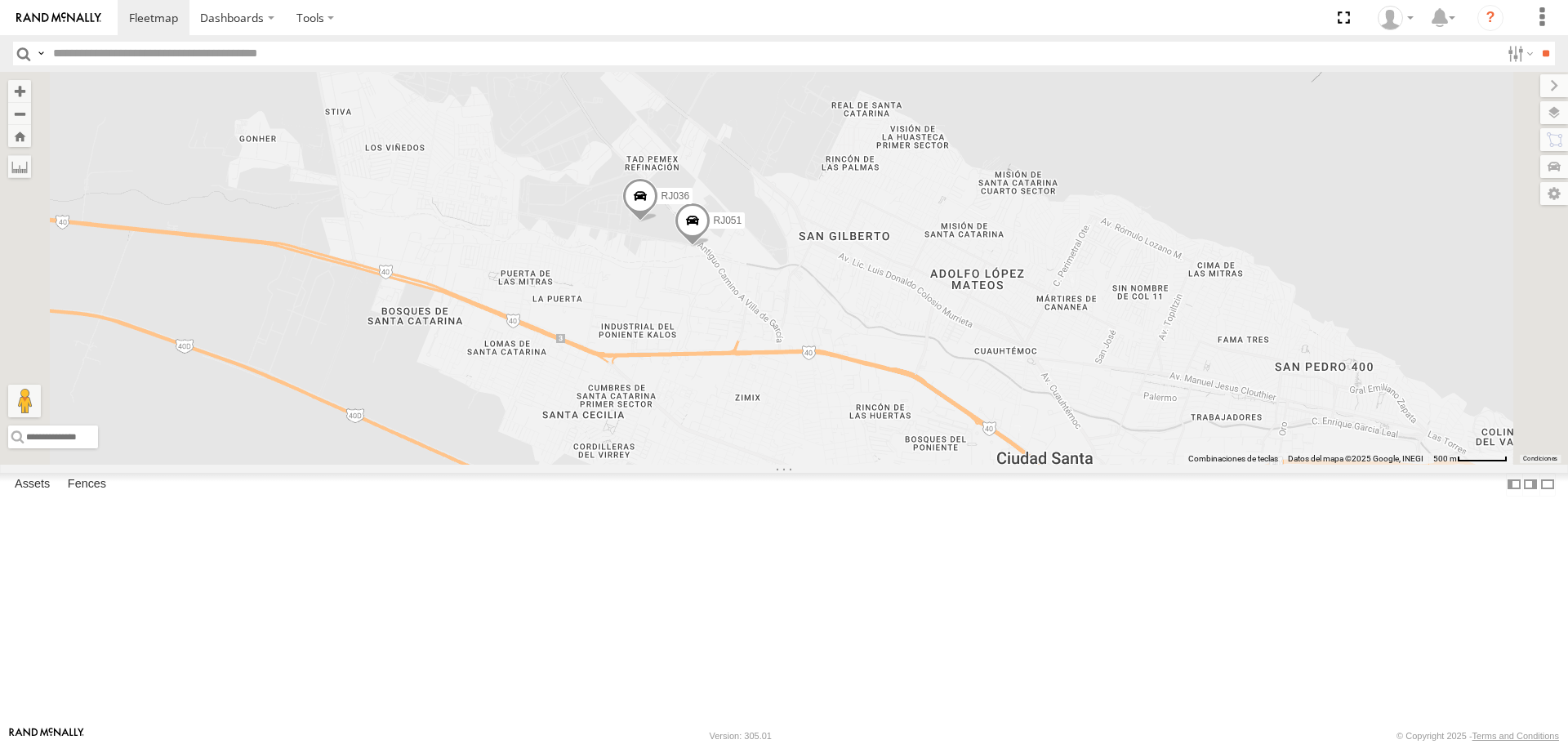
drag, startPoint x: 855, startPoint y: 353, endPoint x: 854, endPoint y: 446, distance: 93.0
click at [854, 446] on div "RJ015 RJ004 RJ041 RJ052 RJ083 RJ014 RJ018 RJ062 RJ051 RJ036" at bounding box center [784, 268] width 1568 height 392
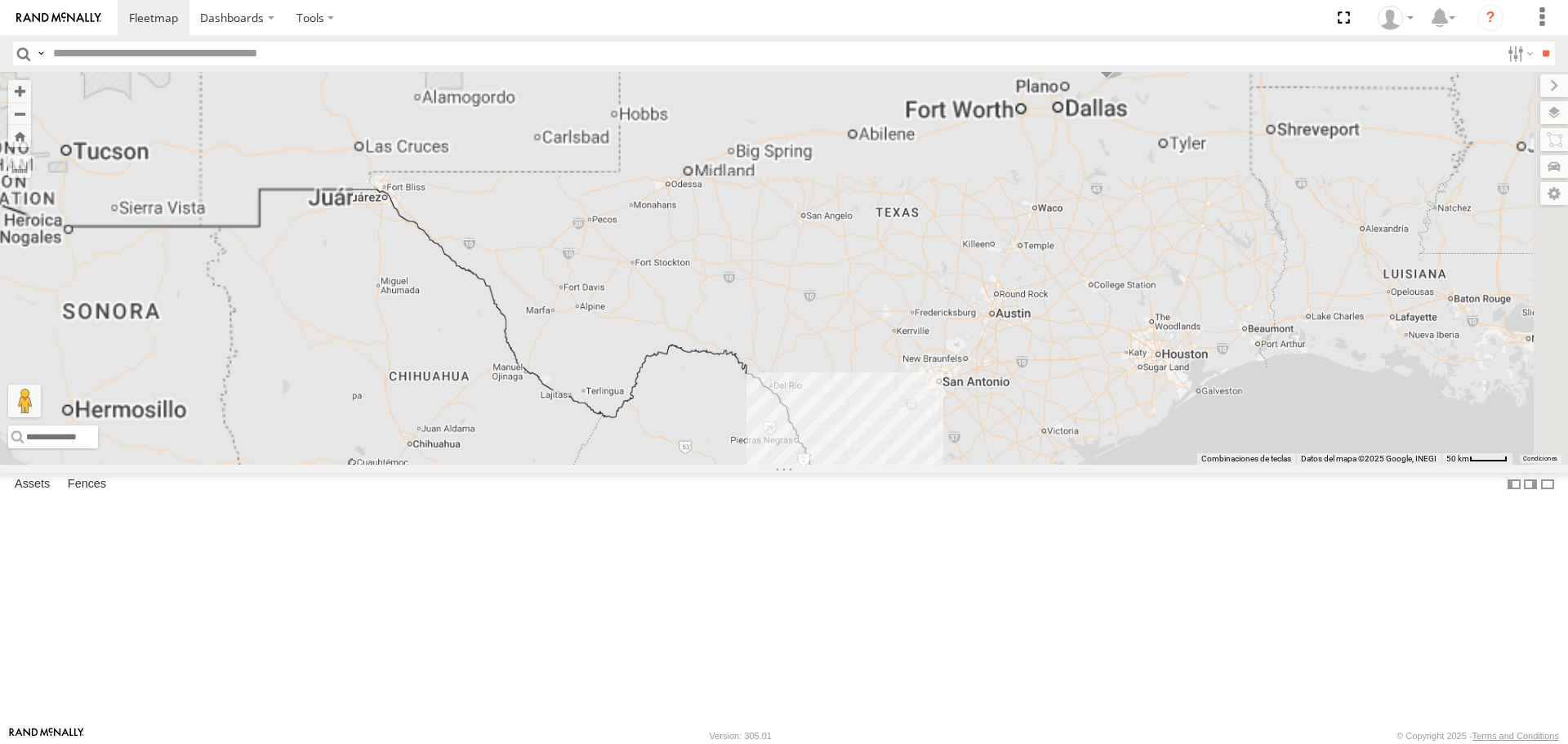
drag, startPoint x: 763, startPoint y: 550, endPoint x: 843, endPoint y: 307, distance: 255.8
click at [843, 307] on div "RJ015 RJ004 RJ041 RJ052 RJ083" at bounding box center [784, 268] width 1568 height 392
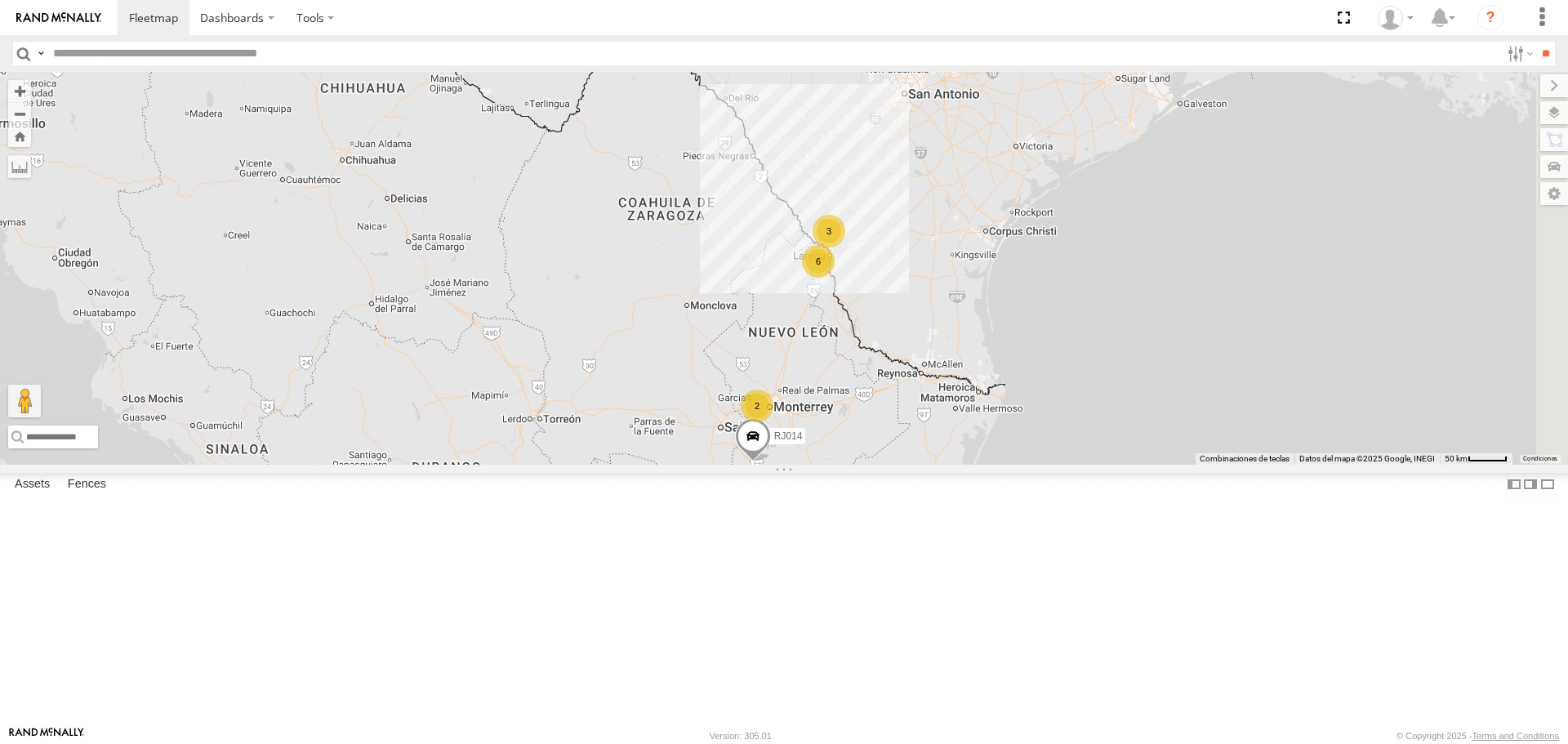
drag, startPoint x: 1157, startPoint y: 474, endPoint x: 1008, endPoint y: 442, distance: 152.4
click at [1013, 444] on div "RJ015 RJ004 RJ041 RJ052 RJ083 2 6 3 RJ014" at bounding box center [784, 268] width 1568 height 392
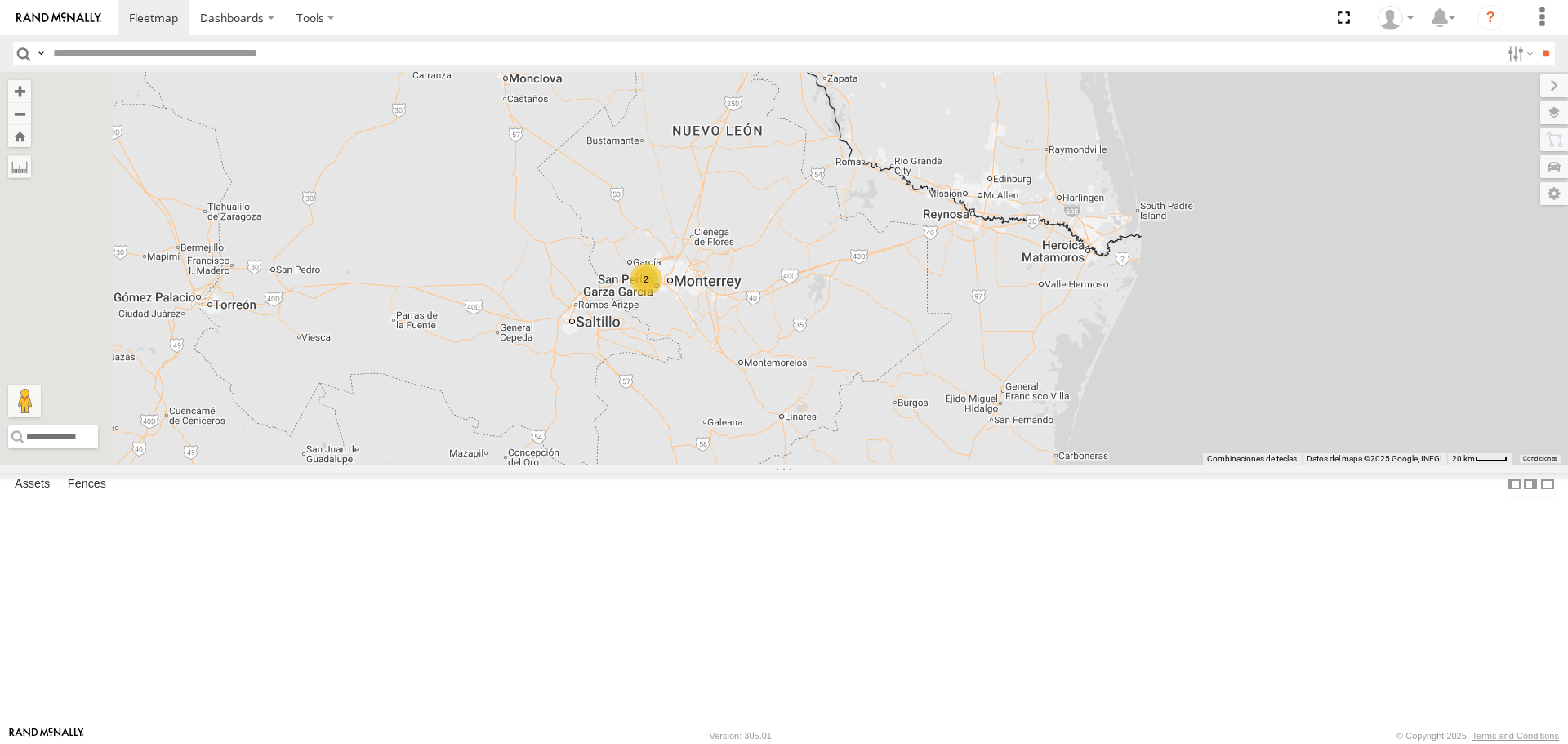
drag, startPoint x: 795, startPoint y: 466, endPoint x: 807, endPoint y: 321, distance: 145.5
click at [807, 321] on div "RJ041 RJ015 RJ004 RJ052 RJ083 2 4 3 2" at bounding box center [784, 268] width 1568 height 392
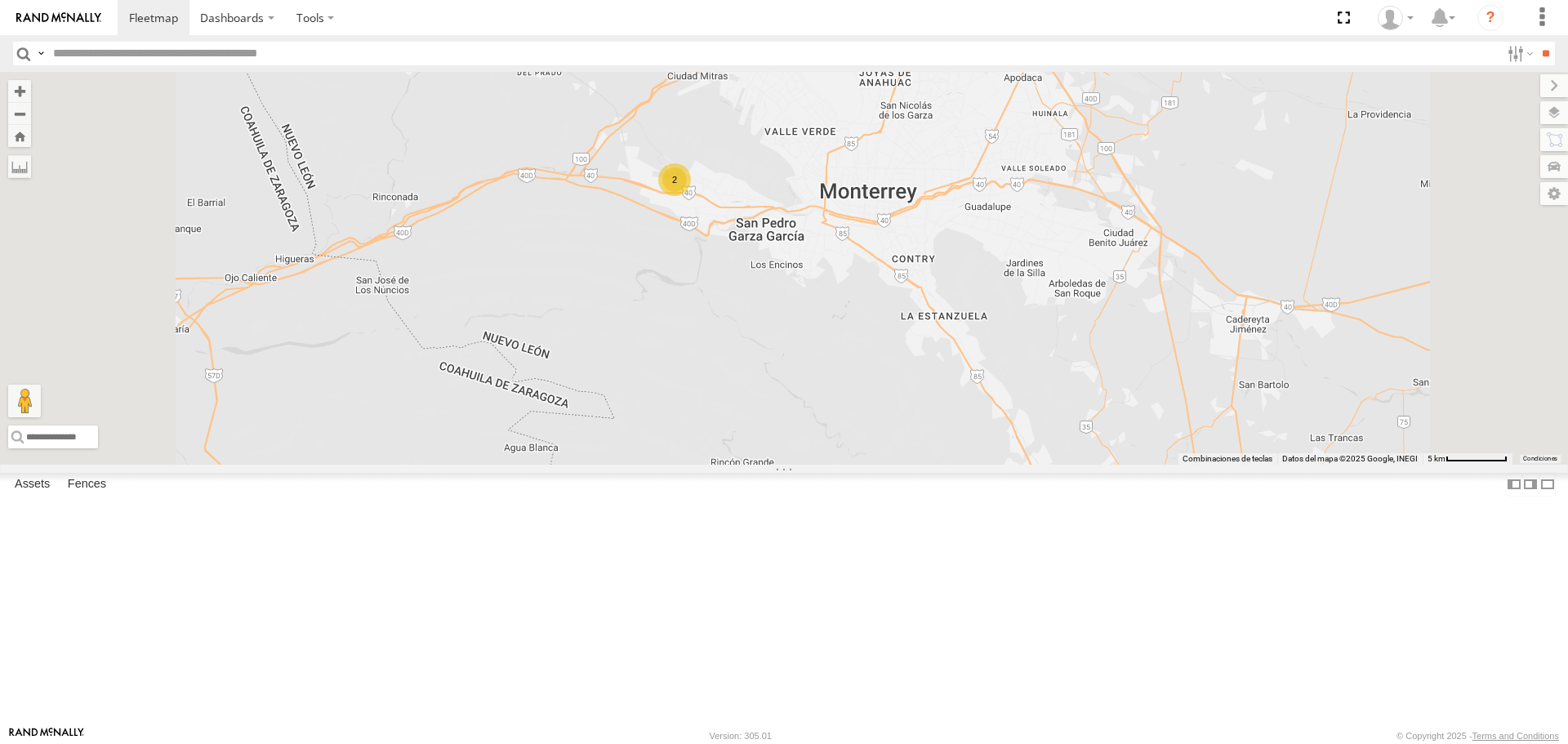
drag, startPoint x: 886, startPoint y: 308, endPoint x: 894, endPoint y: 462, distance: 154.2
click at [894, 462] on div "RJ041 RJ015 RJ004 RJ052 RJ083 RJ014 2" at bounding box center [784, 268] width 1568 height 392
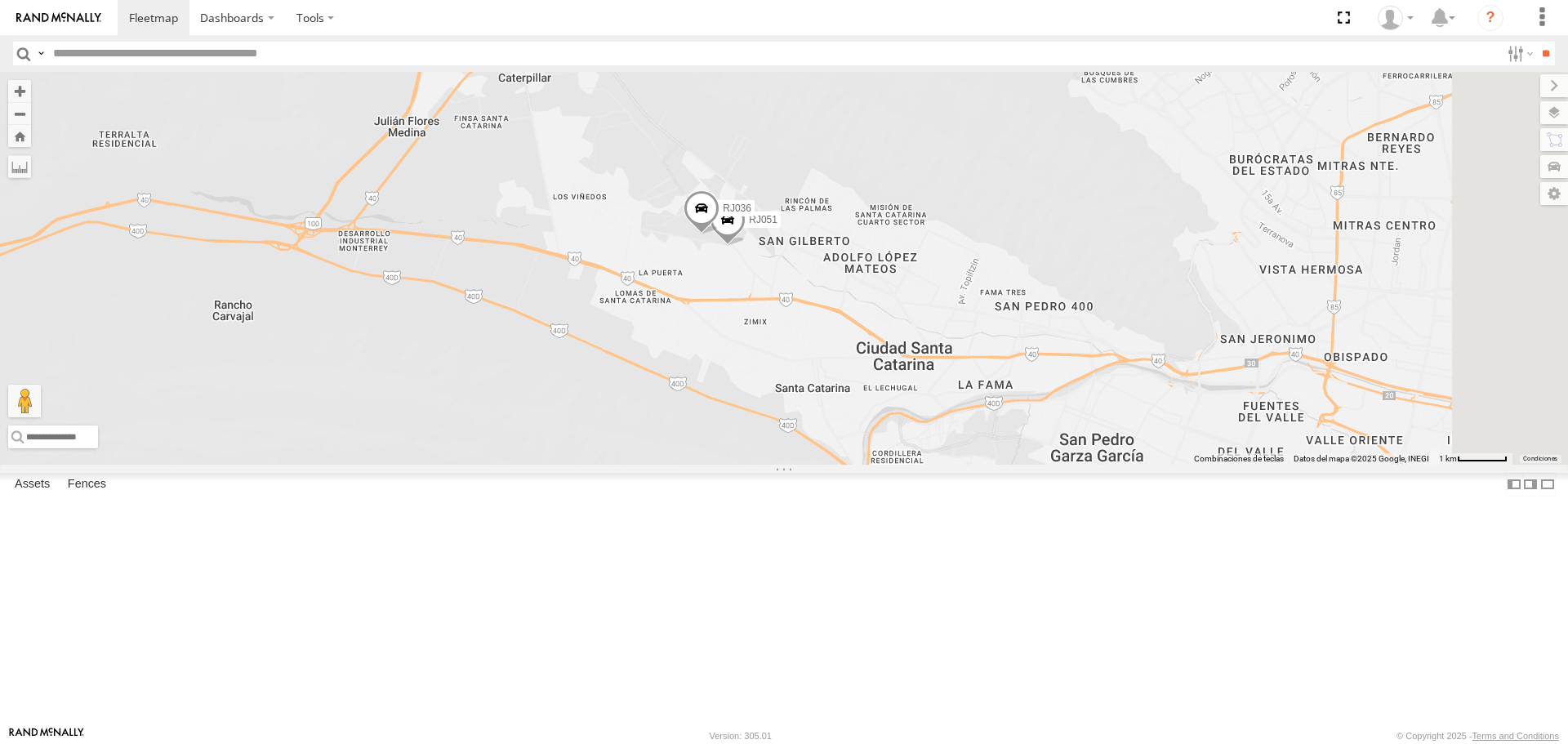
drag, startPoint x: 969, startPoint y: 403, endPoint x: 891, endPoint y: 494, distance: 119.9
click at [900, 463] on div "RJ041 RJ015 RJ004 RJ052 RJ083 RJ014 RJ051 RJ036" at bounding box center [784, 268] width 1568 height 392
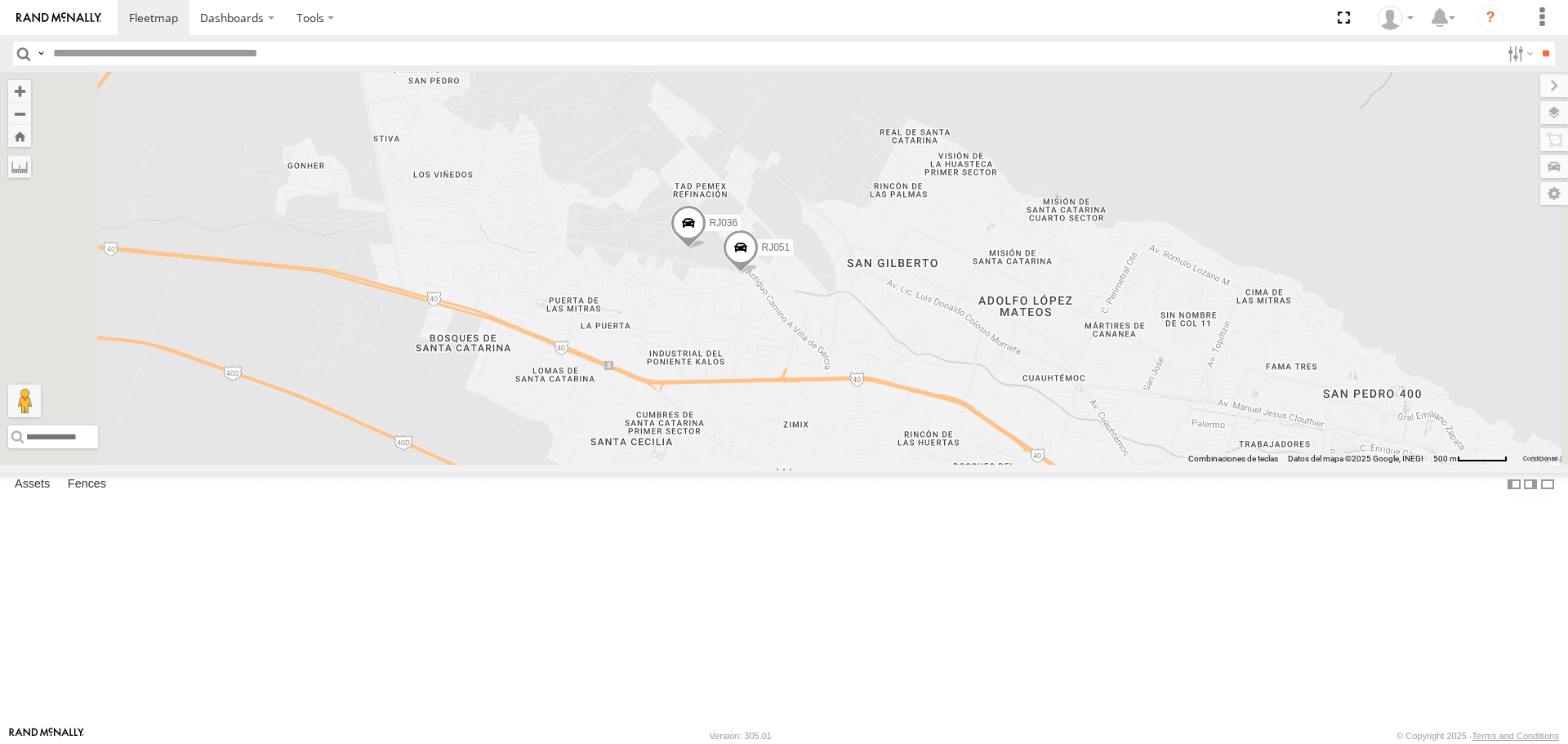
drag, startPoint x: 907, startPoint y: 402, endPoint x: 889, endPoint y: 477, distance: 77.1
click at [889, 463] on div "RJ041 RJ015 RJ004 RJ052 RJ083 RJ014 RJ051 RJ036" at bounding box center [784, 268] width 1568 height 392
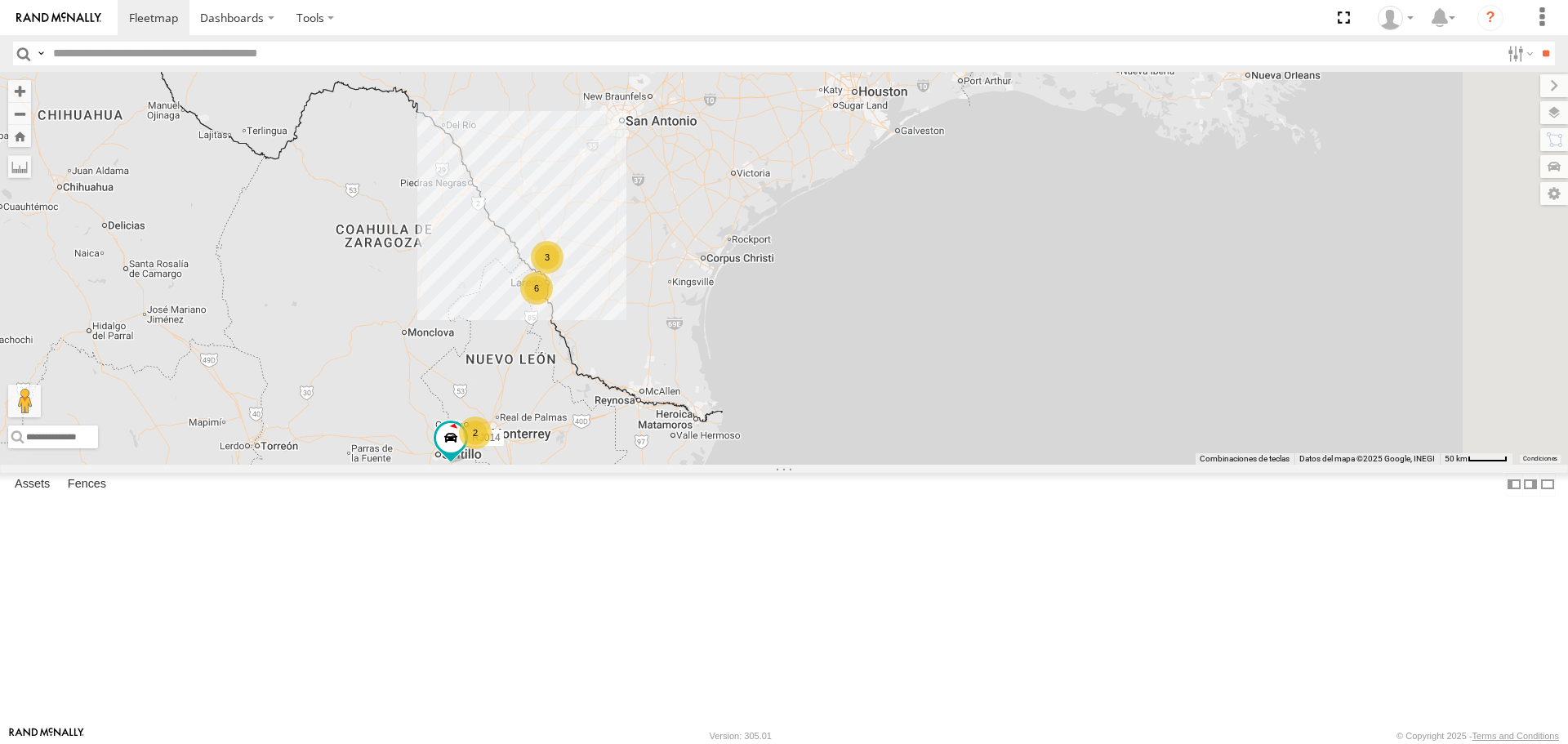
drag, startPoint x: 681, startPoint y: 523, endPoint x: 653, endPoint y: 452, distance: 76.3
click at [653, 452] on div "RJ015 RJ004 RJ041 RJ052 RJ083 2 6 3 RJ014" at bounding box center [784, 268] width 1568 height 392
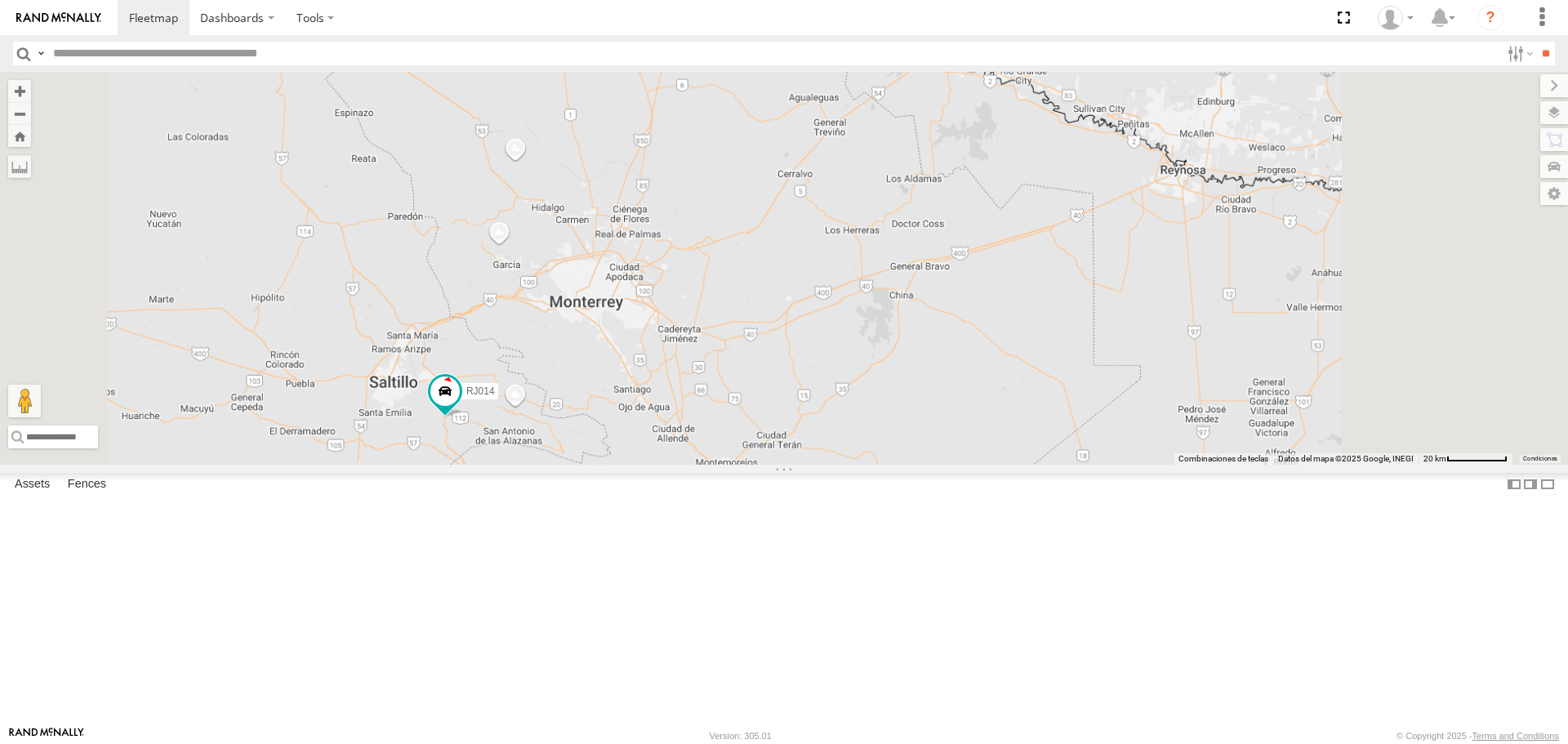
drag, startPoint x: 711, startPoint y: 486, endPoint x: 662, endPoint y: 296, distance: 196.2
click at [662, 296] on div "RJ015 RJ004 RJ041 RJ052 RJ083 RJ014" at bounding box center [784, 268] width 1568 height 392
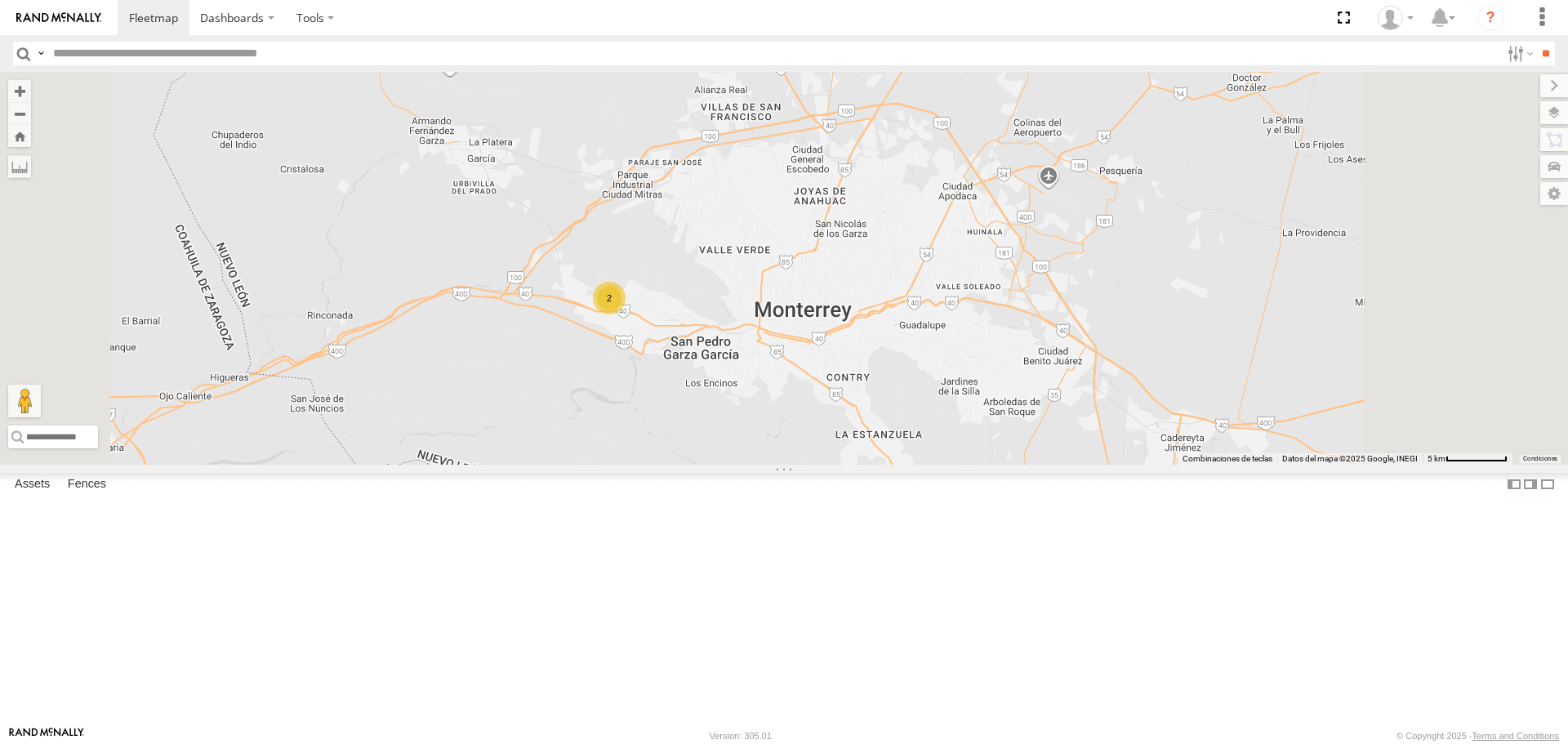
drag, startPoint x: 796, startPoint y: 462, endPoint x: 770, endPoint y: 474, distance: 28.6
click at [777, 463] on div "RJ015 RJ004 RJ041 RJ052 RJ083 RJ014 2" at bounding box center [784, 268] width 1568 height 392
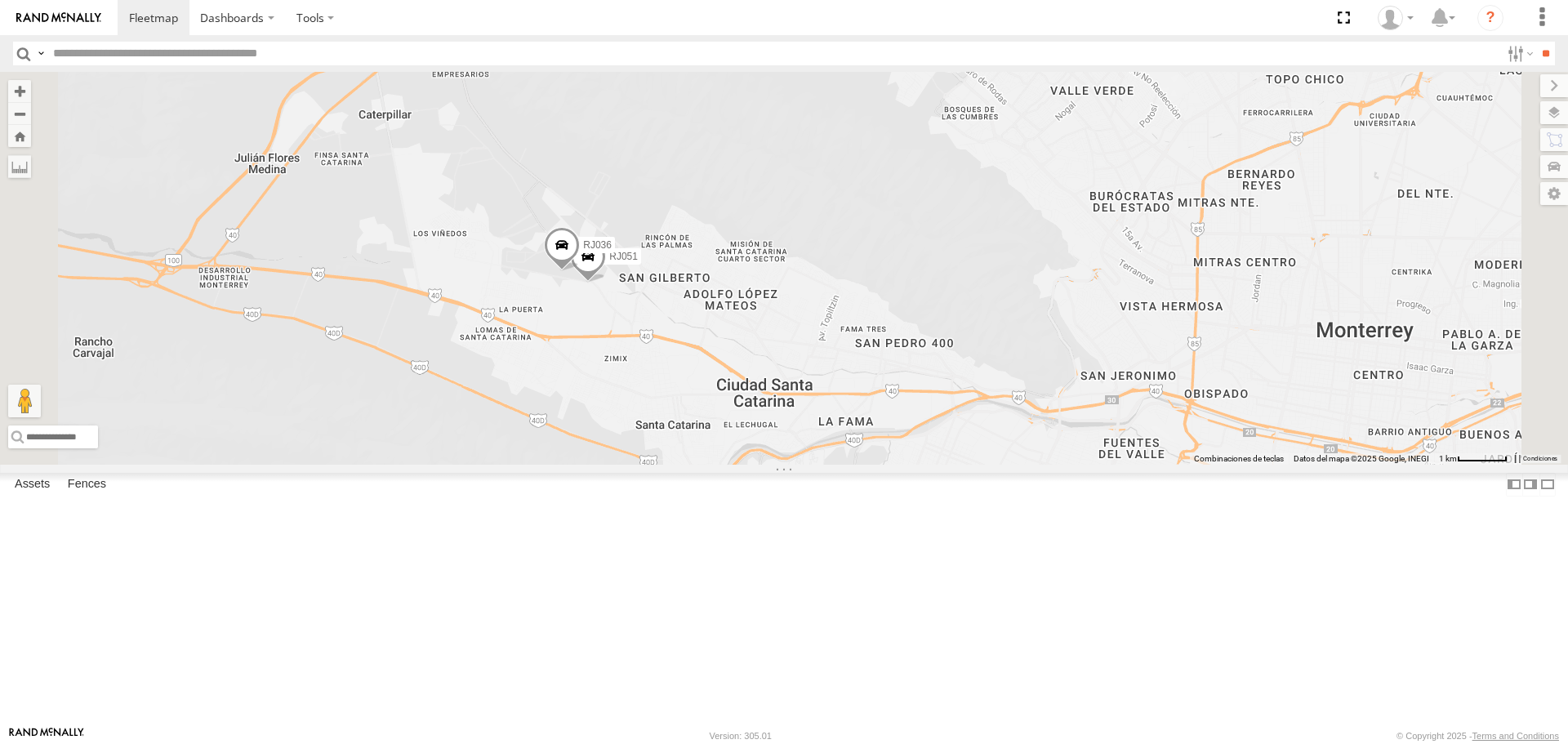
drag, startPoint x: 875, startPoint y: 456, endPoint x: 770, endPoint y: 468, distance: 105.7
click at [798, 463] on div "RJ015 RJ004 RJ041 RJ052 RJ083 RJ014 RJ051 RJ036" at bounding box center [784, 268] width 1568 height 392
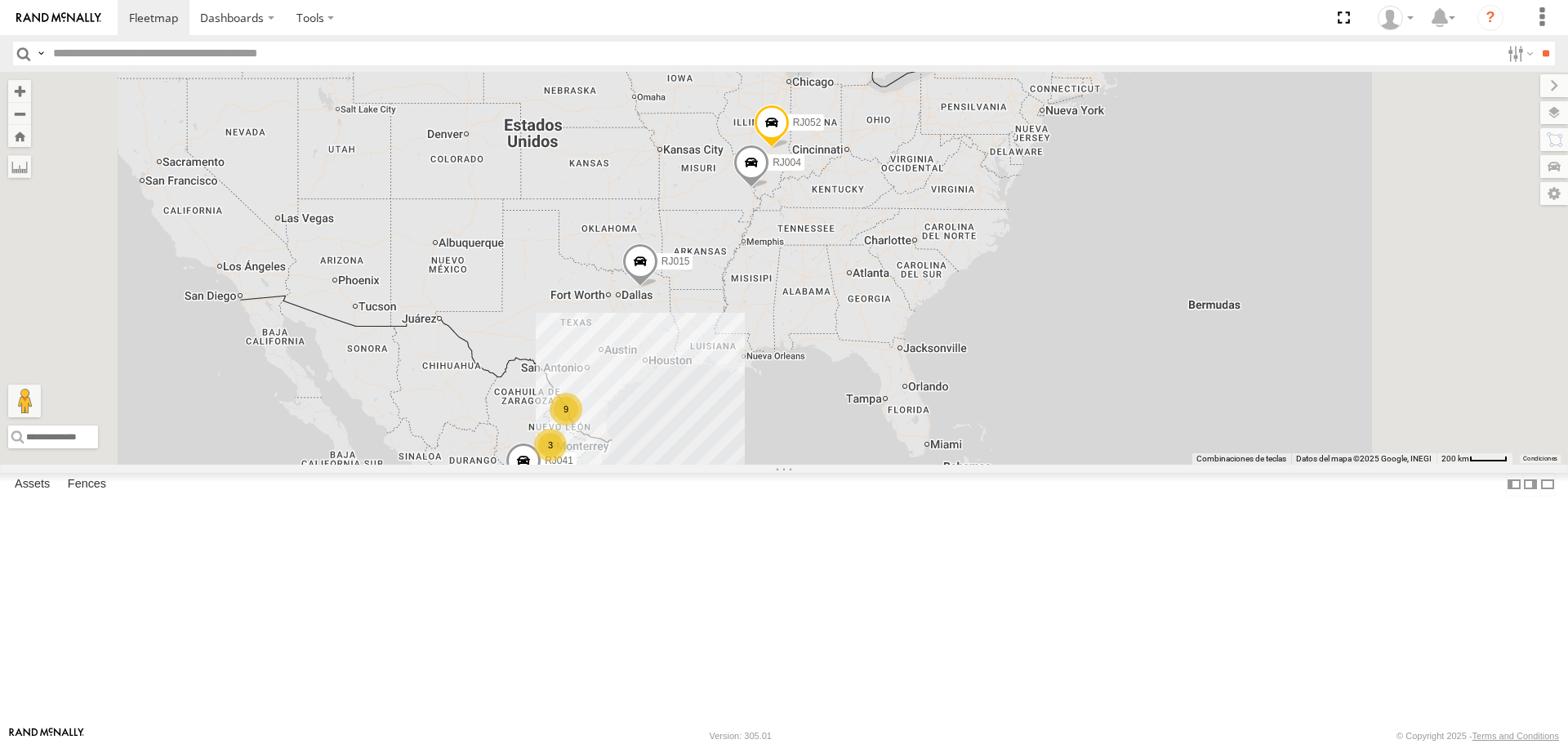
click at [0, 0] on div "RJ051" at bounding box center [0, 0] width 0 height 0
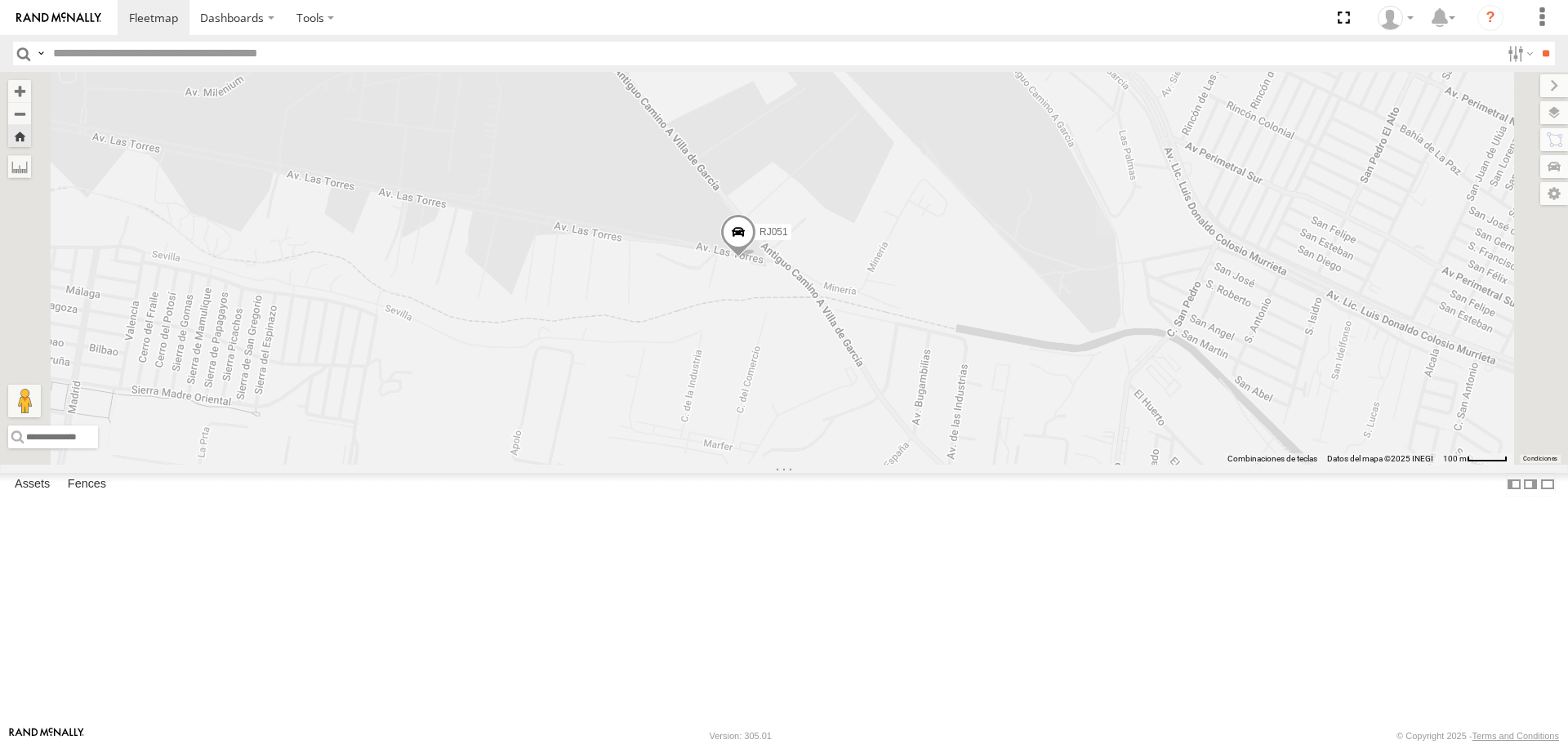
click at [18, 55] on input "button" at bounding box center [24, 53] width 21 height 24
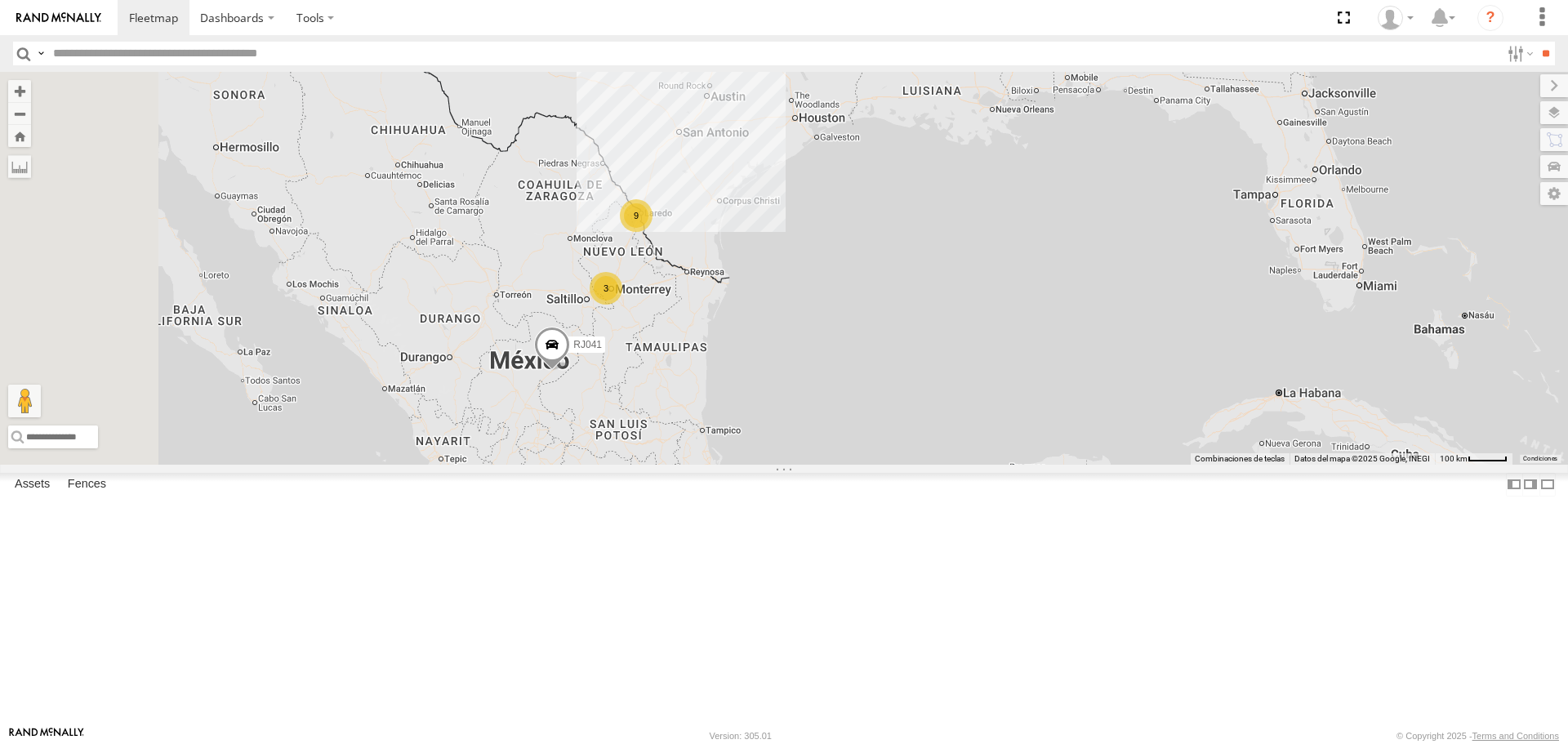
drag, startPoint x: 735, startPoint y: 453, endPoint x: 857, endPoint y: 215, distance: 267.4
click at [858, 165] on div "RJ015 RJ004 RJ041 RJ052 RJ083 3 9" at bounding box center [784, 268] width 1568 height 392
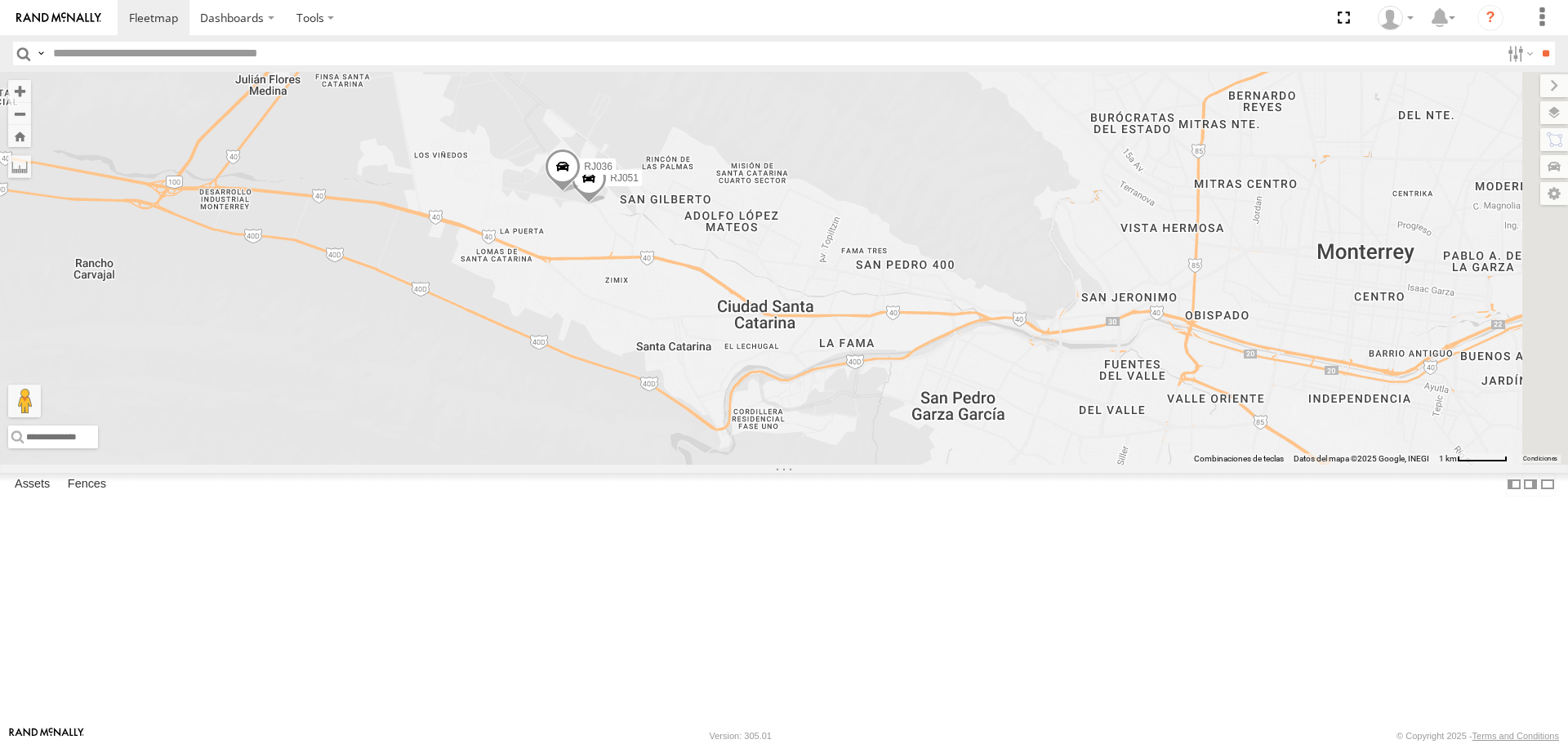
drag, startPoint x: 1057, startPoint y: 379, endPoint x: 798, endPoint y: 408, distance: 260.6
click at [813, 433] on div "RJ015 RJ004 RJ041 RJ052 RJ083 RJ018 RJ062 RJ014 RJ051 RJ036" at bounding box center [784, 268] width 1568 height 392
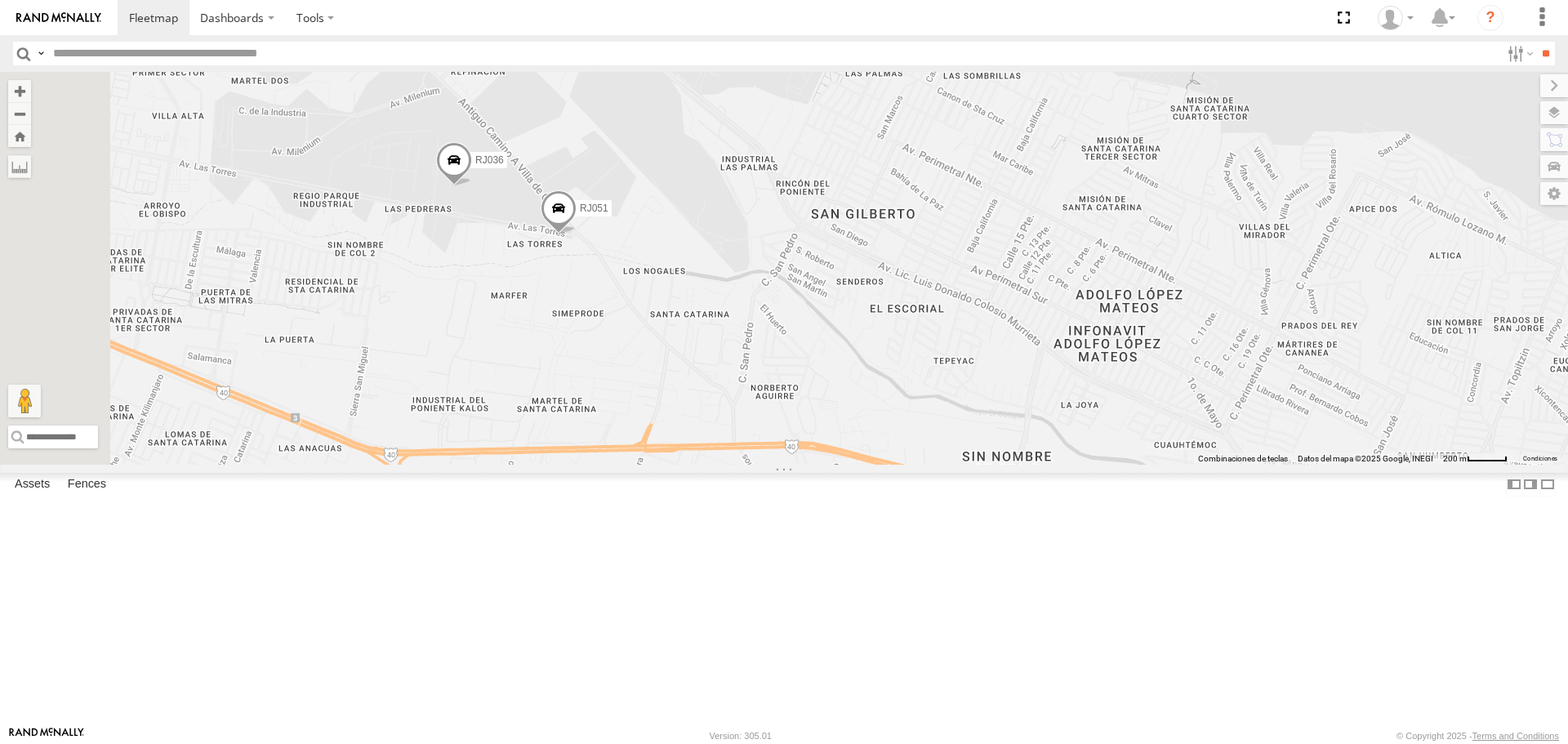
drag, startPoint x: 684, startPoint y: 342, endPoint x: 785, endPoint y: 468, distance: 161.5
click at [785, 463] on div "RJ015 RJ004 RJ041 RJ052 RJ083 RJ018 RJ062 RJ014 RJ051 RJ036" at bounding box center [784, 268] width 1568 height 392
